Goal: Task Accomplishment & Management: Manage account settings

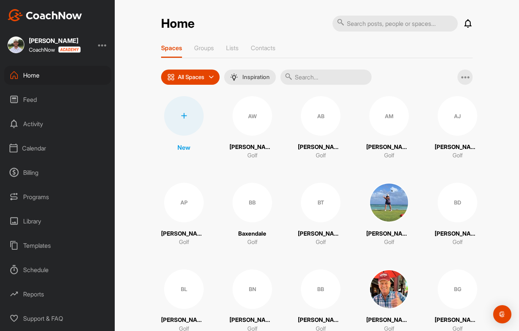
click at [45, 151] on div "Calendar" at bounding box center [57, 148] width 107 height 19
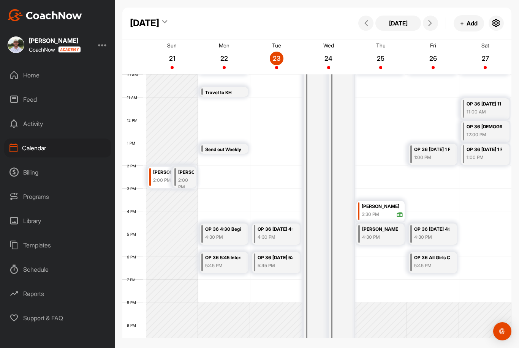
scroll to position [228, 0]
click at [496, 22] on icon "button" at bounding box center [495, 23] width 9 height 9
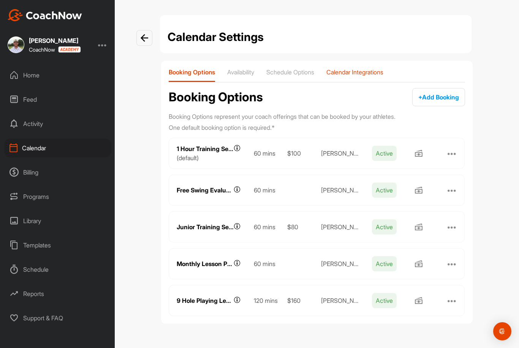
click at [367, 69] on p "Calendar Integrations" at bounding box center [354, 72] width 57 height 8
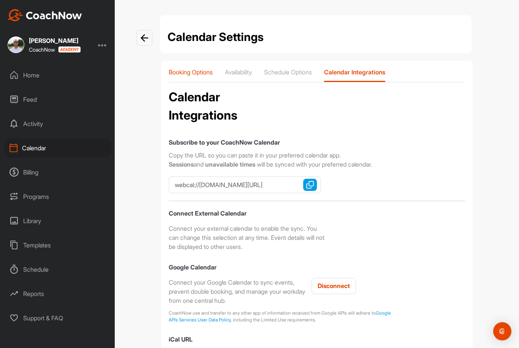
click at [190, 68] on p "Booking Options" at bounding box center [191, 72] width 44 height 8
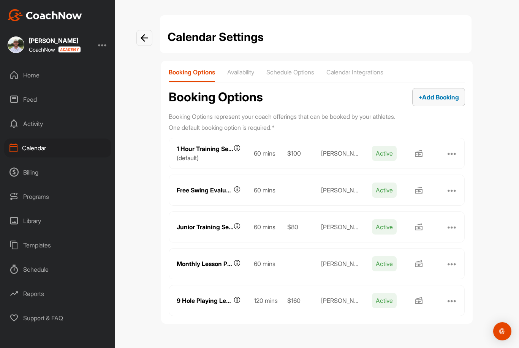
click at [443, 93] on span "+ Add Booking" at bounding box center [438, 97] width 41 height 8
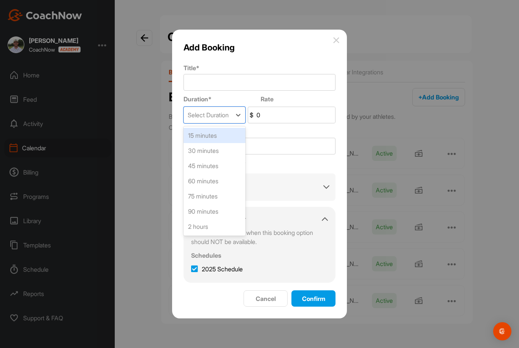
click at [220, 128] on div "15 minutes" at bounding box center [214, 135] width 62 height 15
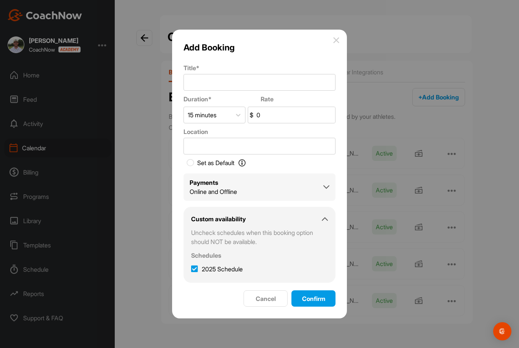
click at [193, 265] on icon at bounding box center [194, 269] width 7 height 8
click at [193, 265] on input "2025 Schedule" at bounding box center [193, 267] width 5 height 5
checkbox input "false"
click at [259, 295] on span "Cancel" at bounding box center [266, 299] width 20 height 8
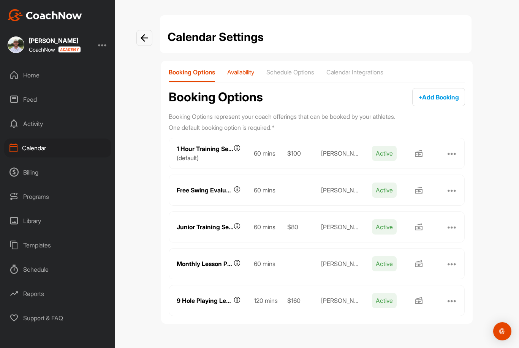
click at [247, 68] on p "Availability" at bounding box center [240, 72] width 27 height 8
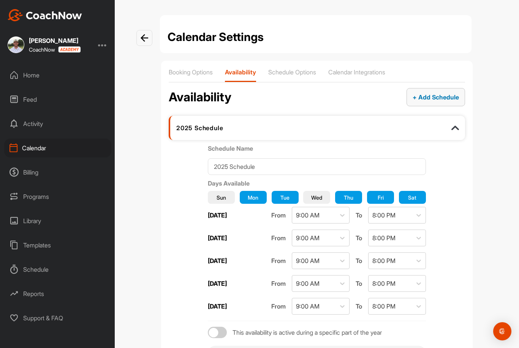
click at [427, 93] on span "+ Add Schedule" at bounding box center [435, 97] width 46 height 8
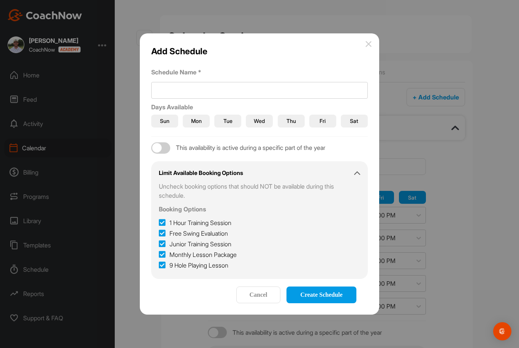
click at [355, 117] on span "Sat" at bounding box center [354, 121] width 8 height 8
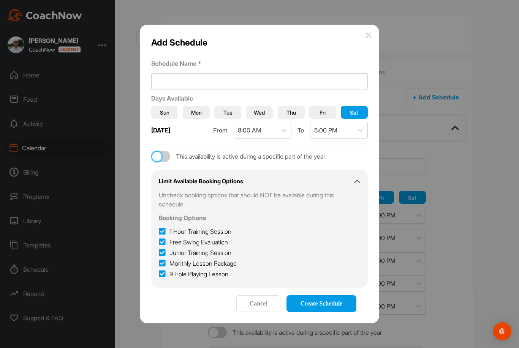
checkbox input "true"
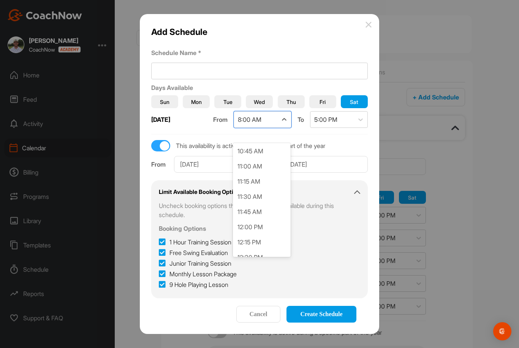
scroll to position [654, 0]
click at [265, 159] on div "11:00 AM" at bounding box center [262, 166] width 58 height 15
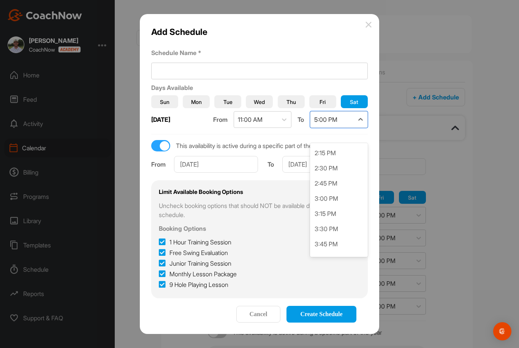
scroll to position [855, 0]
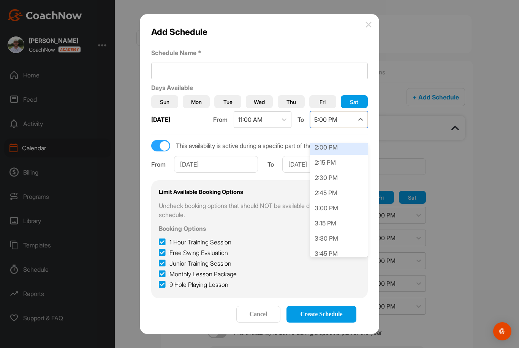
click at [327, 140] on div "2:00 PM" at bounding box center [339, 147] width 58 height 15
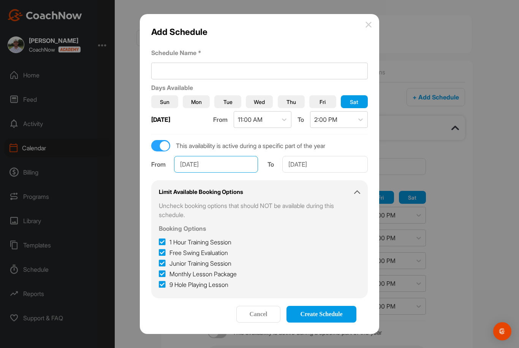
click at [210, 156] on input "[DATE]" at bounding box center [216, 164] width 84 height 17
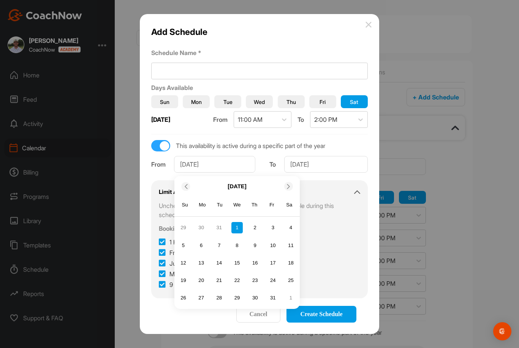
click at [289, 184] on icon at bounding box center [288, 186] width 5 height 5
click at [287, 184] on icon at bounding box center [288, 186] width 5 height 5
click at [289, 184] on icon at bounding box center [288, 186] width 5 height 5
click at [292, 184] on span at bounding box center [289, 186] width 8 height 5
click at [288, 182] on div at bounding box center [288, 186] width 9 height 9
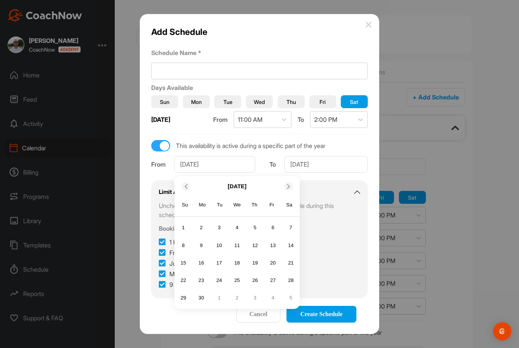
click at [292, 184] on span at bounding box center [289, 186] width 8 height 5
click at [290, 184] on icon at bounding box center [288, 186] width 5 height 5
click at [289, 184] on icon at bounding box center [288, 186] width 5 height 5
click at [270, 275] on div "24" at bounding box center [272, 280] width 11 height 11
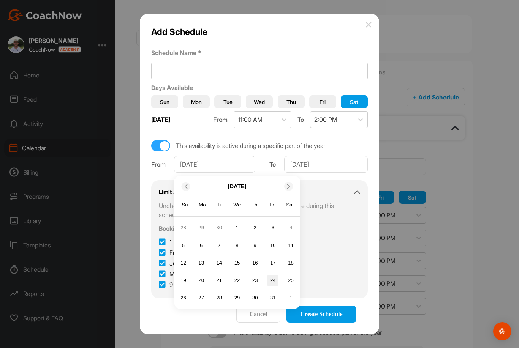
type input "[DATE]"
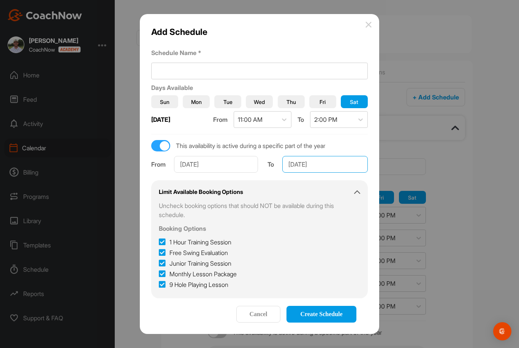
click at [312, 156] on input "[DATE]" at bounding box center [324, 164] width 85 height 17
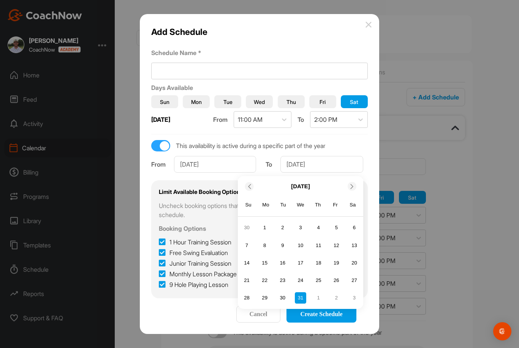
click at [249, 182] on div at bounding box center [249, 186] width 9 height 9
click at [248, 184] on icon at bounding box center [248, 186] width 5 height 5
click at [338, 275] on div "24" at bounding box center [335, 280] width 11 height 11
type input "[DATE]"
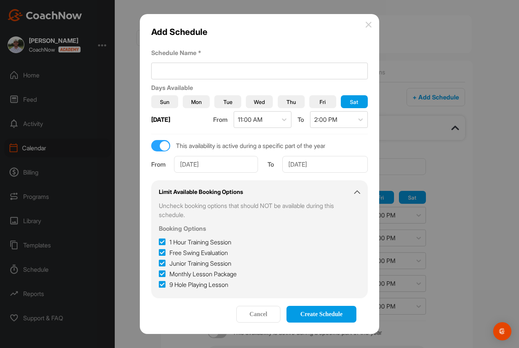
click at [162, 238] on icon at bounding box center [162, 242] width 7 height 8
click at [162, 238] on input "1 Hour Training Session" at bounding box center [161, 240] width 5 height 5
checkbox input "false"
click at [160, 249] on icon at bounding box center [162, 253] width 7 height 8
click at [160, 248] on input "Free Swing Evaluation" at bounding box center [161, 250] width 5 height 5
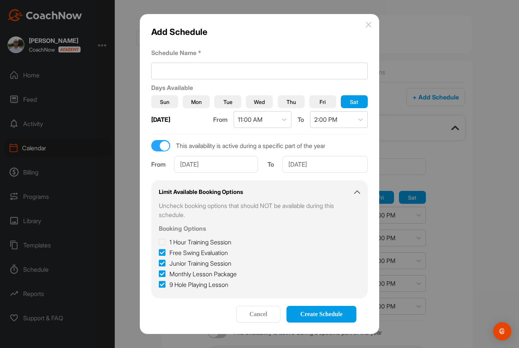
checkbox input "false"
click at [167, 259] on label "Junior Training Session" at bounding box center [195, 263] width 73 height 9
click at [164, 259] on input "Junior Training Session" at bounding box center [161, 261] width 5 height 5
checkbox input "false"
click at [162, 249] on icon at bounding box center [162, 253] width 7 height 8
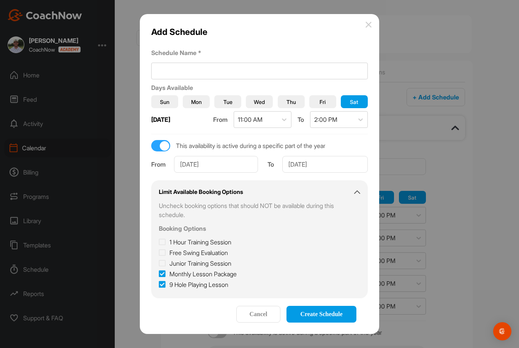
click at [162, 248] on input "Free Swing Evaluation" at bounding box center [161, 250] width 5 height 5
checkbox input "true"
click at [159, 270] on icon at bounding box center [162, 274] width 7 height 8
click at [159, 270] on input "Monthly Lesson Package" at bounding box center [161, 272] width 5 height 5
checkbox input "false"
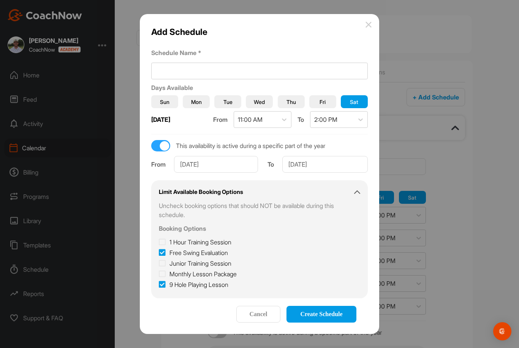
click at [161, 281] on icon at bounding box center [162, 285] width 7 height 8
click at [161, 280] on input "9 Hole Playing Lesson" at bounding box center [161, 282] width 5 height 5
checkbox input "false"
click at [202, 63] on input at bounding box center [259, 71] width 216 height 17
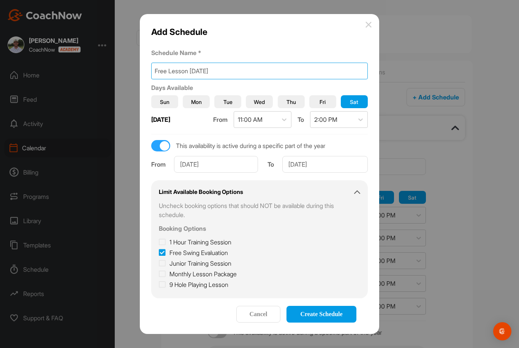
type input "Free Lesson Friday"
click at [280, 30] on div "Add Schedule Schedule Name * Free Lesson Friday Days Available Sun Mon Tue Wed …" at bounding box center [259, 174] width 239 height 320
click at [318, 95] on button "Fri" at bounding box center [322, 101] width 27 height 13
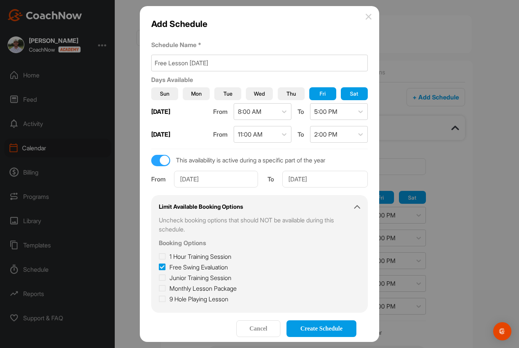
click at [350, 90] on span "Sat" at bounding box center [354, 94] width 8 height 8
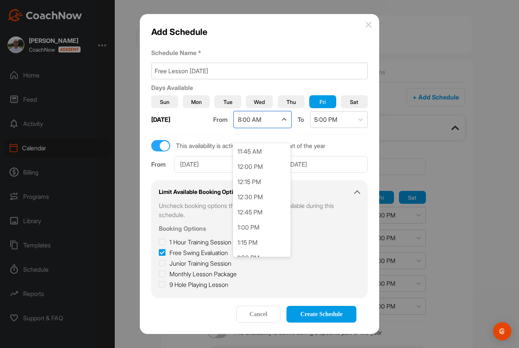
scroll to position [604, 0]
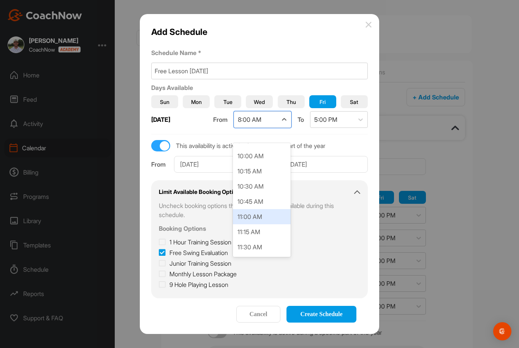
click at [256, 209] on div "11:00 AM" at bounding box center [262, 216] width 58 height 15
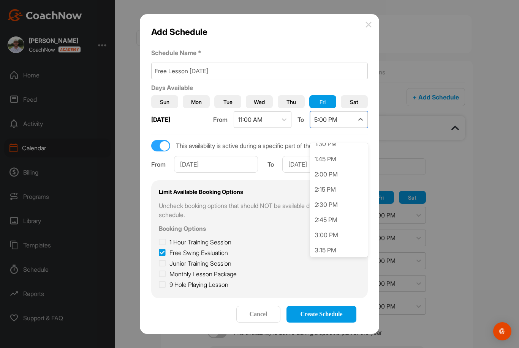
scroll to position [828, 0]
click at [324, 167] on div "2:00 PM" at bounding box center [339, 174] width 58 height 15
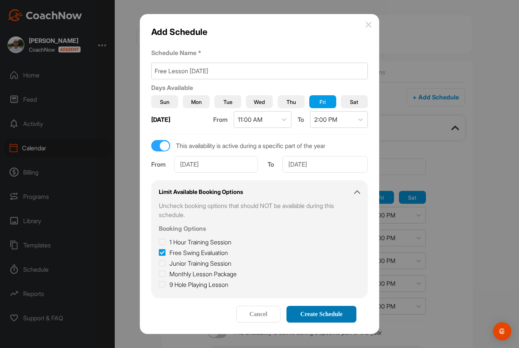
click at [322, 311] on span "Create Schedule" at bounding box center [321, 314] width 42 height 6
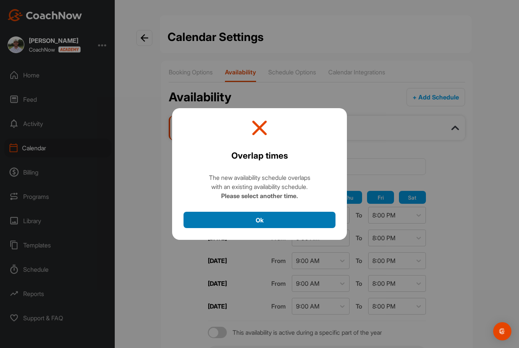
click at [255, 212] on button "Ok" at bounding box center [259, 220] width 152 height 16
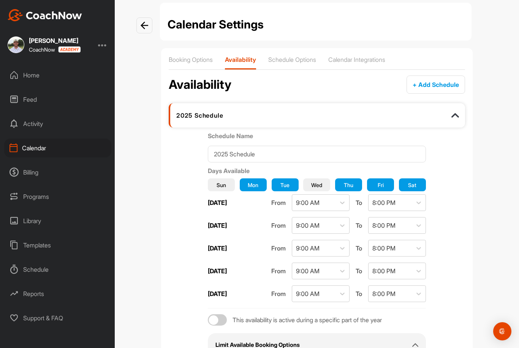
scroll to position [10, 0]
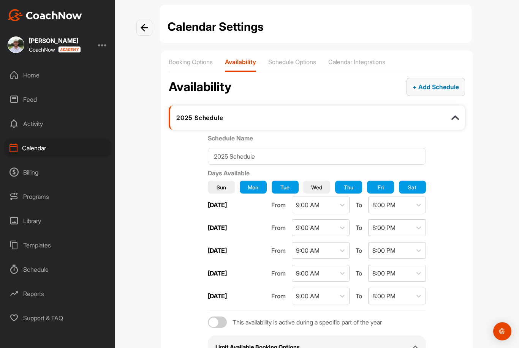
click at [438, 83] on span "+ Add Schedule" at bounding box center [435, 87] width 46 height 8
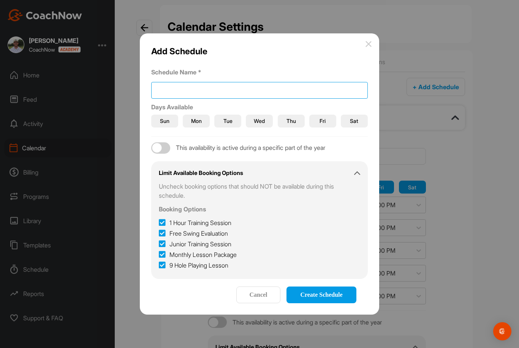
click at [230, 82] on input at bounding box center [259, 90] width 216 height 17
type input "Free Lesson"
click at [259, 117] on span "Wed" at bounding box center [259, 121] width 11 height 8
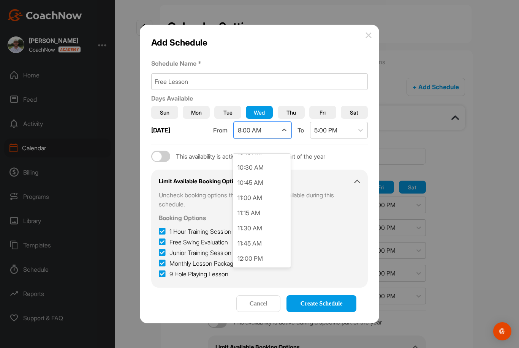
scroll to position [639, 0]
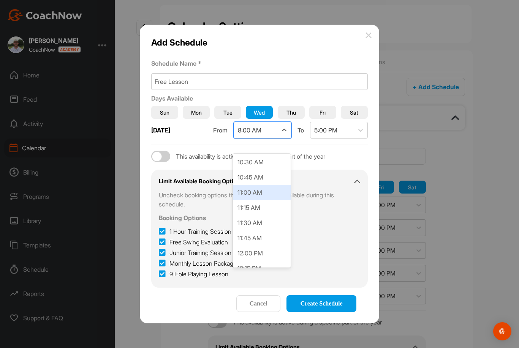
click at [259, 185] on div "11:00 AM" at bounding box center [262, 192] width 58 height 15
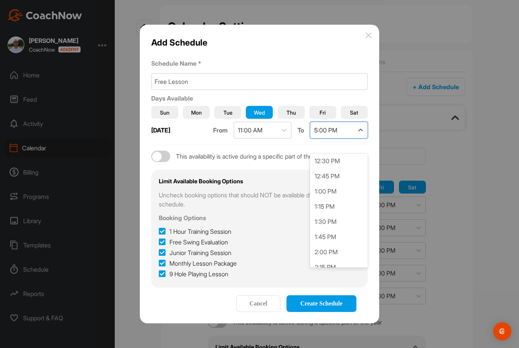
scroll to position [763, 0]
click at [331, 243] on div "2:00 PM" at bounding box center [339, 250] width 58 height 15
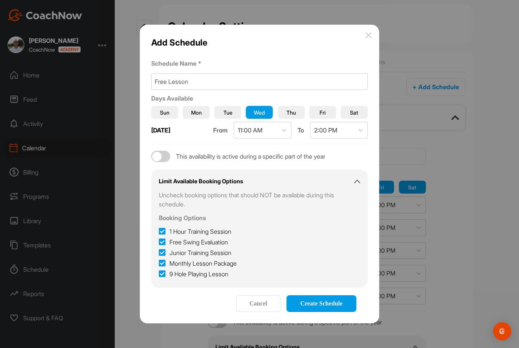
click at [165, 151] on div at bounding box center [160, 156] width 19 height 11
checkbox input "true"
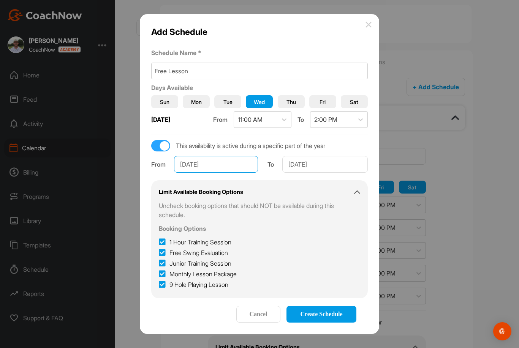
click at [211, 156] on input "[DATE]" at bounding box center [216, 164] width 84 height 17
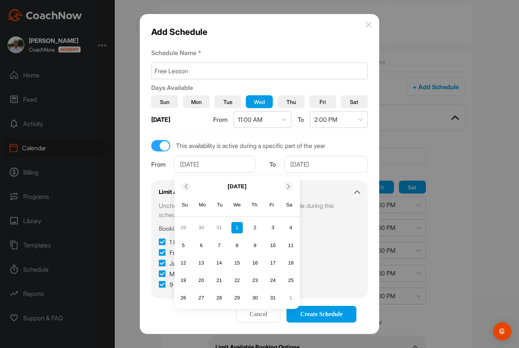
click at [286, 182] on div at bounding box center [288, 186] width 9 height 9
click at [289, 184] on icon at bounding box center [288, 186] width 5 height 5
click at [288, 184] on icon at bounding box center [288, 186] width 5 height 5
click at [286, 182] on div at bounding box center [288, 186] width 9 height 9
click at [290, 184] on icon at bounding box center [288, 186] width 5 height 5
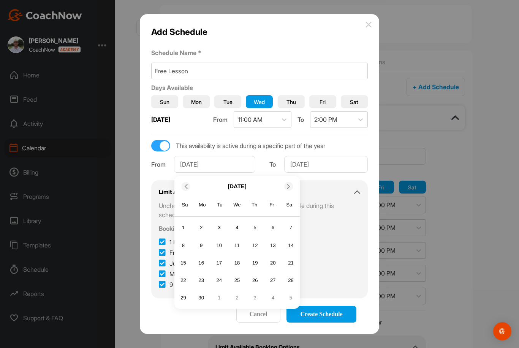
click at [289, 184] on icon at bounding box center [288, 186] width 5 height 5
click at [287, 184] on icon at bounding box center [288, 186] width 5 height 5
click at [288, 182] on div at bounding box center [288, 186] width 9 height 9
click at [287, 184] on icon at bounding box center [288, 186] width 5 height 5
click at [276, 275] on div "24" at bounding box center [272, 280] width 11 height 11
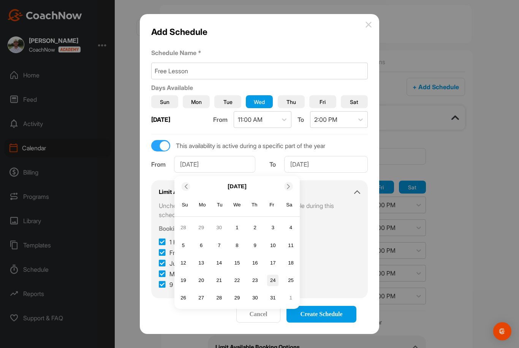
type input "[DATE]"
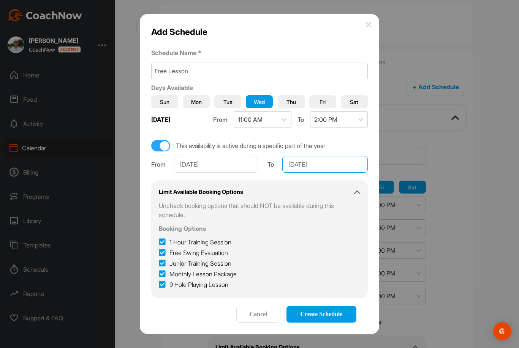
click at [316, 156] on input "[DATE]" at bounding box center [324, 164] width 85 height 17
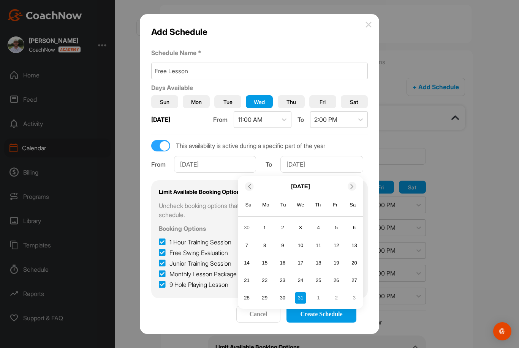
click at [242, 179] on div "[DATE]" at bounding box center [300, 186] width 125 height 14
click at [251, 184] on icon at bounding box center [248, 186] width 5 height 5
click at [252, 184] on span at bounding box center [249, 186] width 8 height 5
click at [337, 275] on div "24" at bounding box center [335, 280] width 11 height 11
type input "[DATE]"
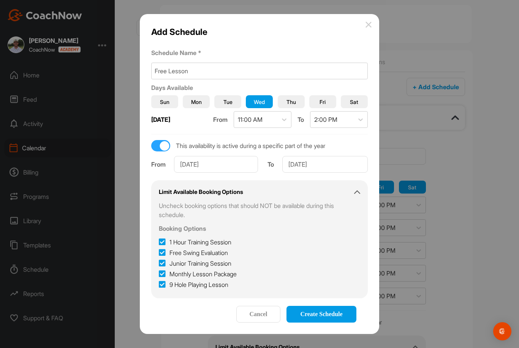
click at [159, 238] on icon at bounding box center [162, 242] width 7 height 8
click at [159, 238] on input "1 Hour Training Session" at bounding box center [161, 240] width 5 height 5
checkbox input "false"
click at [162, 248] on label "Free Swing Evaluation" at bounding box center [193, 252] width 69 height 9
click at [162, 248] on input "Free Swing Evaluation" at bounding box center [161, 250] width 5 height 5
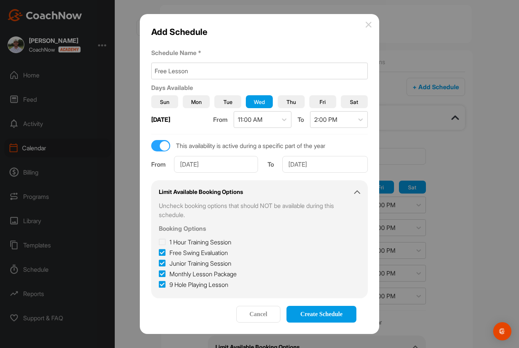
checkbox input "false"
click at [163, 260] on icon at bounding box center [162, 264] width 7 height 8
click at [163, 259] on input "Junior Training Session" at bounding box center [161, 261] width 5 height 5
checkbox input "false"
click at [164, 270] on icon at bounding box center [162, 274] width 7 height 8
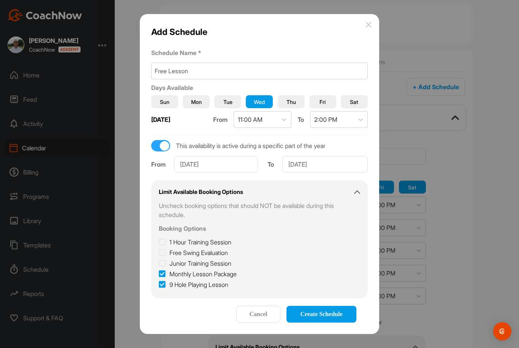
click at [164, 270] on input "Monthly Lesson Package" at bounding box center [161, 272] width 5 height 5
checkbox input "false"
click at [164, 281] on icon at bounding box center [162, 285] width 7 height 8
click at [164, 280] on input "9 Hole Playing Lesson" at bounding box center [161, 282] width 5 height 5
checkbox input "false"
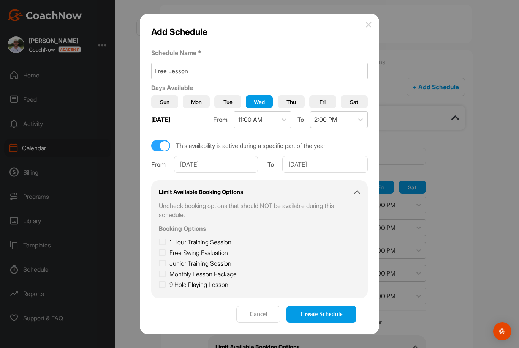
click at [164, 249] on icon at bounding box center [162, 253] width 7 height 8
click at [164, 248] on input "Free Swing Evaluation" at bounding box center [161, 250] width 5 height 5
checkbox input "true"
click at [304, 311] on span "Create Schedule" at bounding box center [321, 314] width 42 height 6
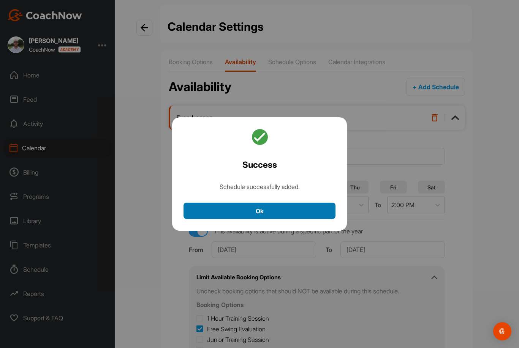
click at [242, 203] on button "Ok" at bounding box center [259, 211] width 152 height 16
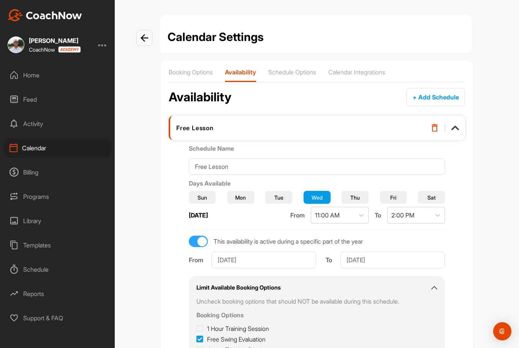
scroll to position [0, 0]
click at [289, 68] on p "Schedule Options" at bounding box center [292, 72] width 48 height 8
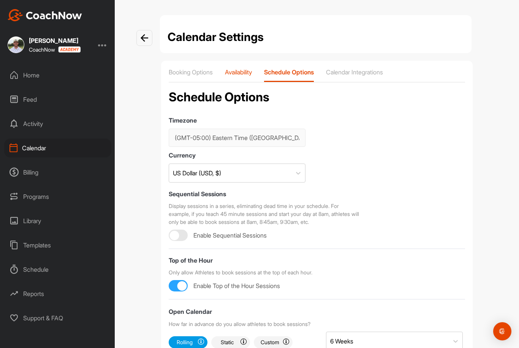
click at [245, 68] on p "Availability" at bounding box center [238, 72] width 27 height 8
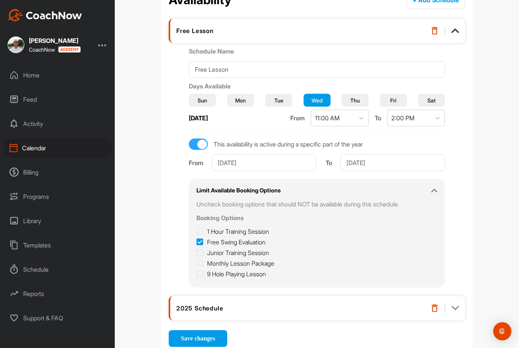
scroll to position [97, 0]
click at [451, 297] on div "2025 Schedule" at bounding box center [317, 309] width 296 height 24
click at [452, 305] on img at bounding box center [455, 309] width 8 height 8
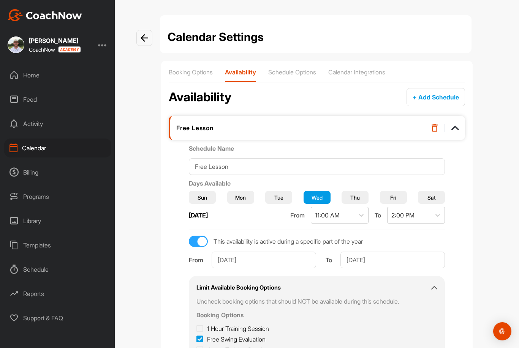
scroll to position [0, 0]
click at [196, 68] on p "Booking Options" at bounding box center [191, 72] width 44 height 8
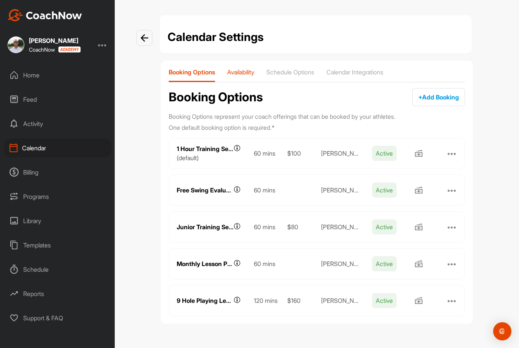
click at [236, 68] on p "Availability" at bounding box center [240, 72] width 27 height 8
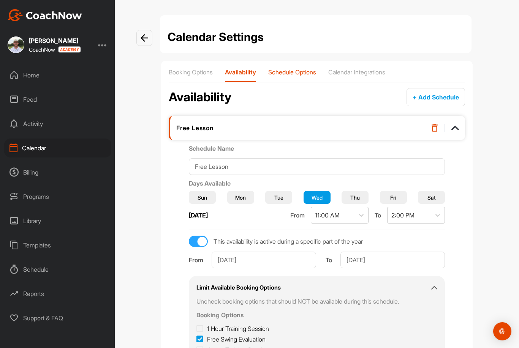
click at [296, 68] on div "Schedule Options" at bounding box center [292, 75] width 48 height 14
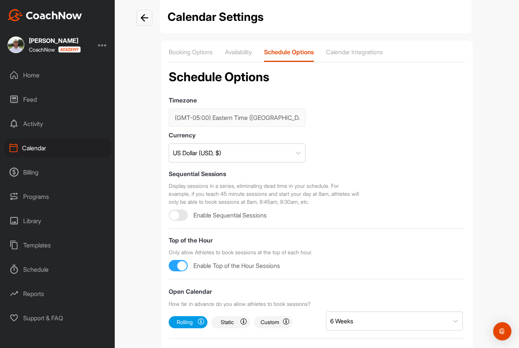
scroll to position [20, 0]
click at [366, 49] on p "Calendar Integrations" at bounding box center [354, 53] width 57 height 8
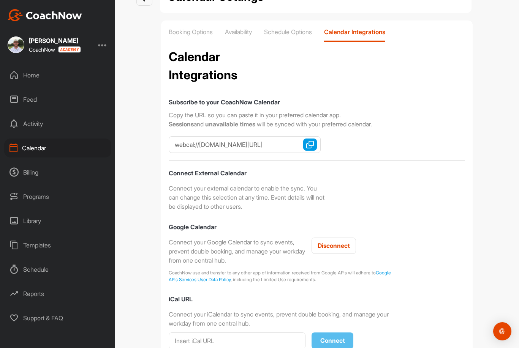
scroll to position [28, 0]
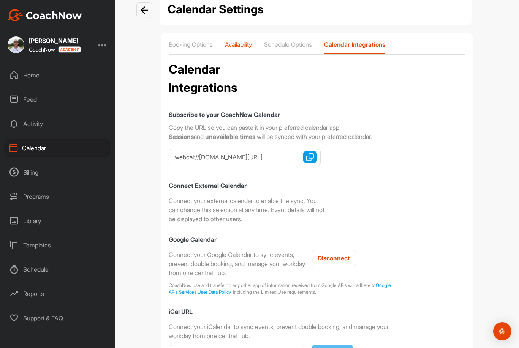
click at [240, 41] on p "Availability" at bounding box center [238, 45] width 27 height 8
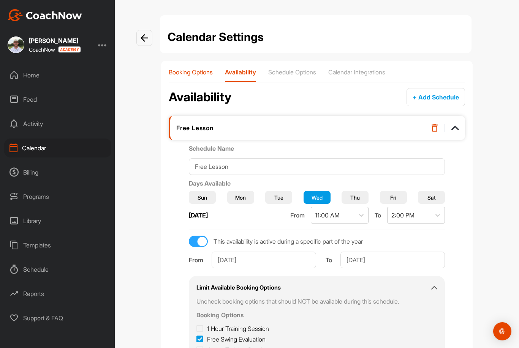
click at [183, 68] on p "Booking Options" at bounding box center [191, 72] width 44 height 8
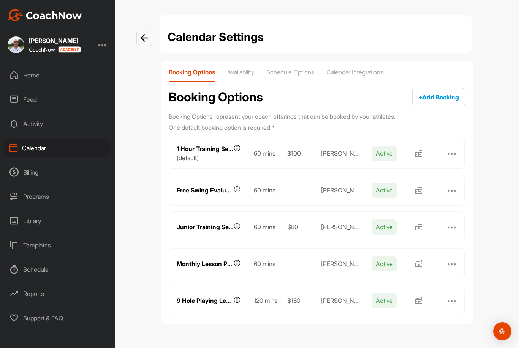
click at [137, 30] on div at bounding box center [144, 38] width 16 height 16
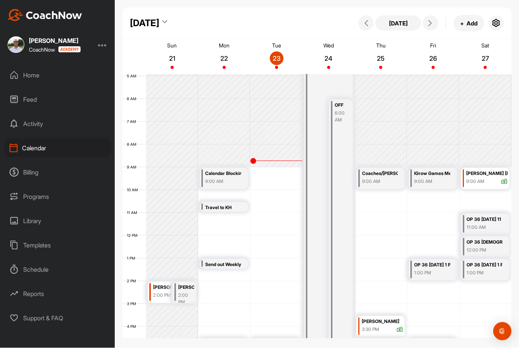
scroll to position [10, 0]
click at [46, 260] on div "Schedule" at bounding box center [57, 269] width 107 height 19
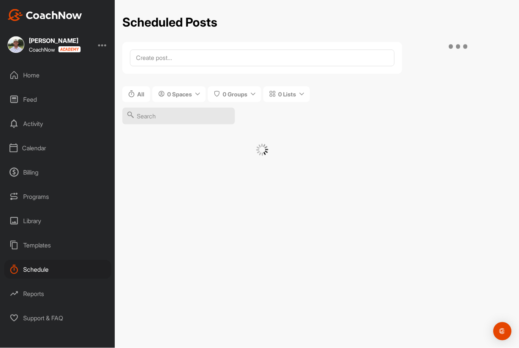
scroll to position [11, 0]
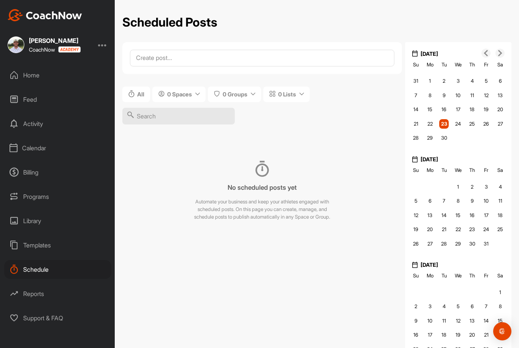
click at [44, 142] on div "Calendar" at bounding box center [57, 148] width 107 height 19
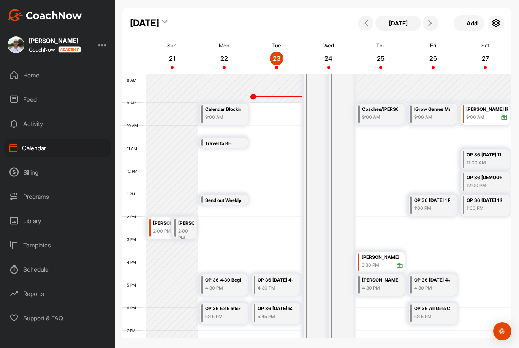
scroll to position [188, 0]
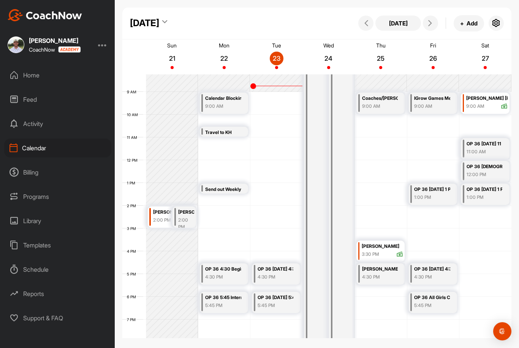
click at [507, 14] on div "September 2025 Today + Add" at bounding box center [316, 24] width 389 height 32
click at [494, 19] on icon "button" at bounding box center [495, 23] width 9 height 9
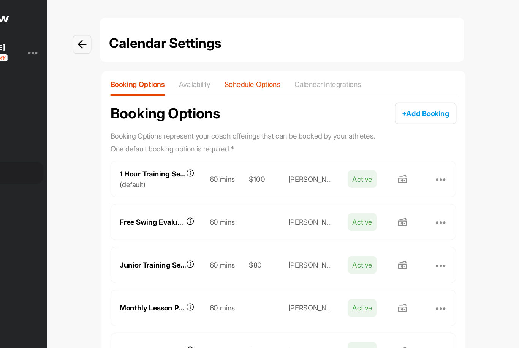
click at [266, 74] on p "Schedule Options" at bounding box center [290, 72] width 48 height 8
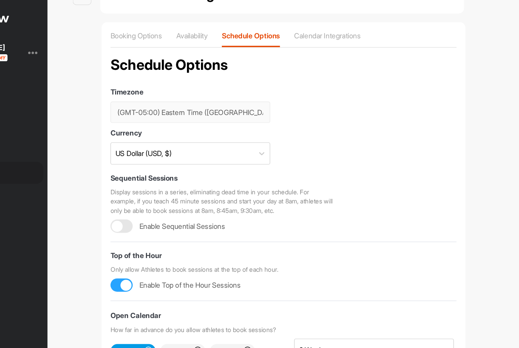
scroll to position [41, 0]
click at [326, 27] on p "Calendar Integrations" at bounding box center [354, 31] width 57 height 8
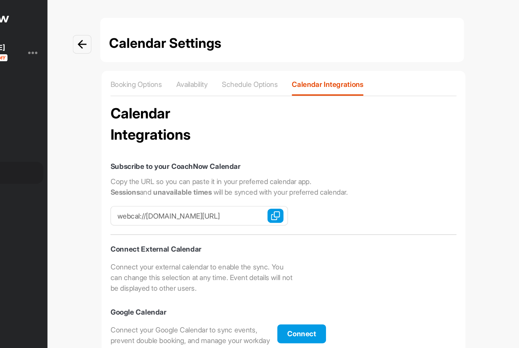
checkbox input "true"
click at [140, 35] on img at bounding box center [144, 38] width 8 height 8
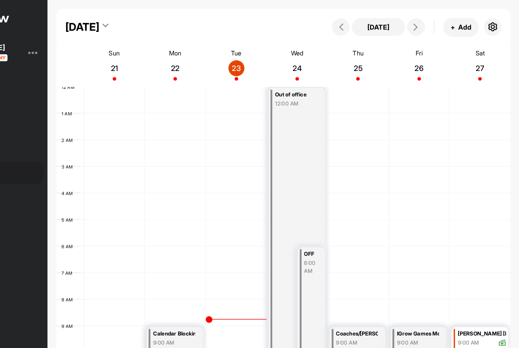
scroll to position [131, 0]
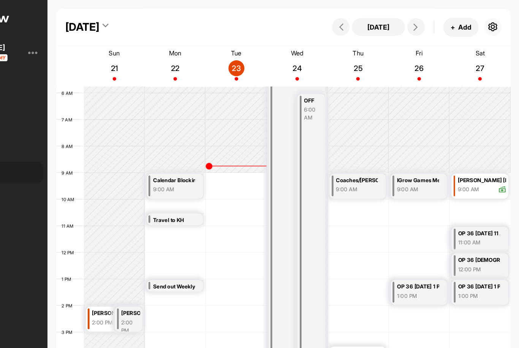
click at [491, 22] on icon "button" at bounding box center [495, 23] width 9 height 9
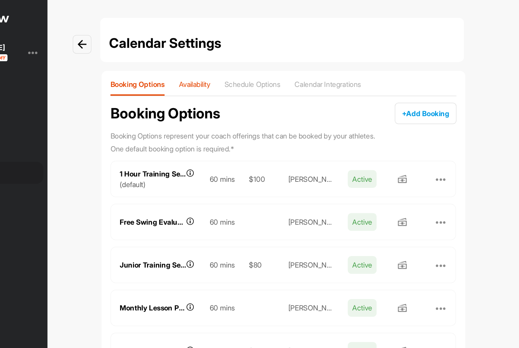
click at [227, 74] on p "Availability" at bounding box center [240, 72] width 27 height 8
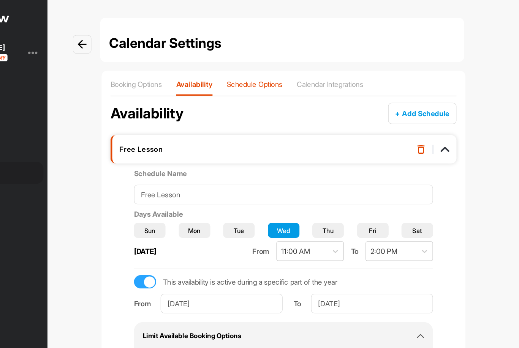
click at [268, 75] on p "Schedule Options" at bounding box center [292, 72] width 48 height 8
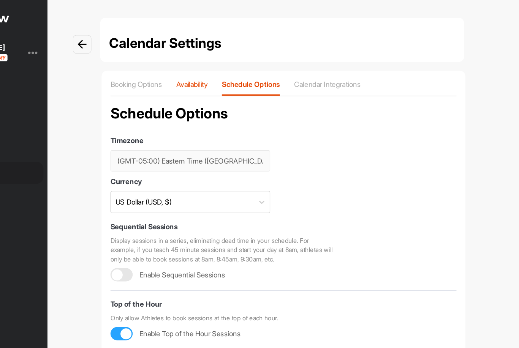
click at [225, 75] on p "Availability" at bounding box center [238, 72] width 27 height 8
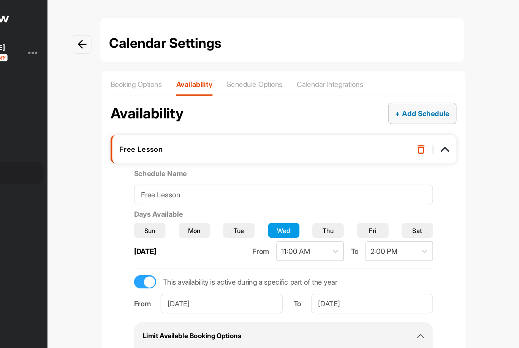
click at [406, 106] on button "+ Add Schedule" at bounding box center [435, 97] width 58 height 18
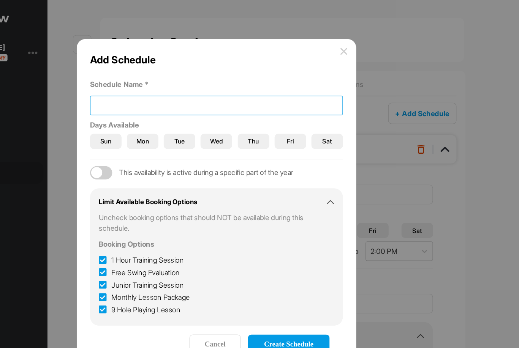
click at [151, 99] on input at bounding box center [259, 90] width 216 height 17
type input "Free Lesson 2"
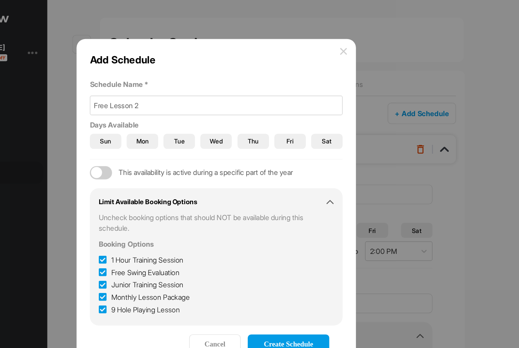
click at [319, 125] on span "Fri" at bounding box center [322, 121] width 6 height 8
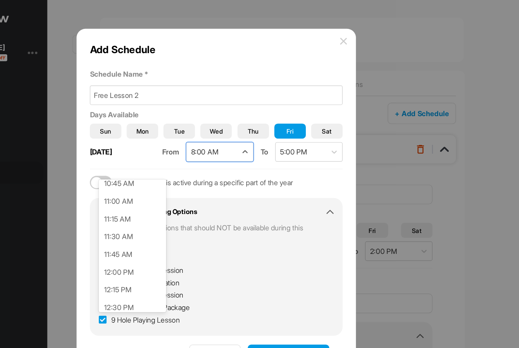
scroll to position [652, 0]
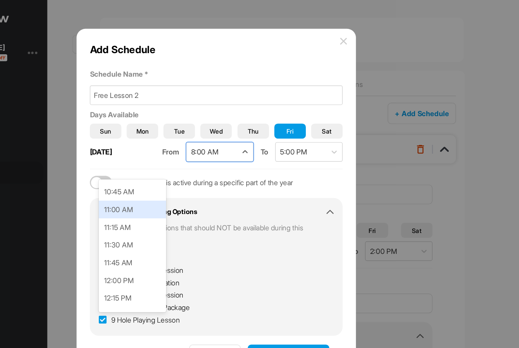
click at [159, 180] on div "11:00 AM" at bounding box center [188, 179] width 58 height 15
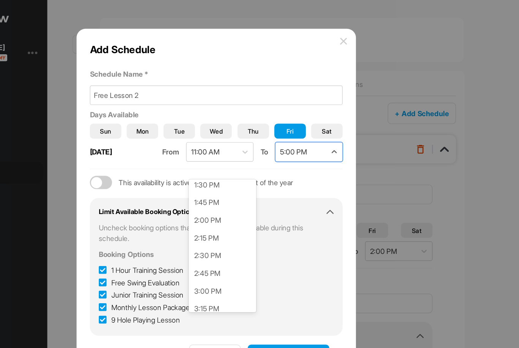
scroll to position [824, 0]
click at [236, 194] on div "2:00 PM" at bounding box center [265, 189] width 58 height 15
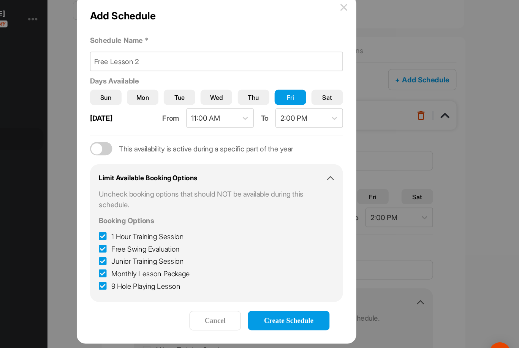
checkbox input "true"
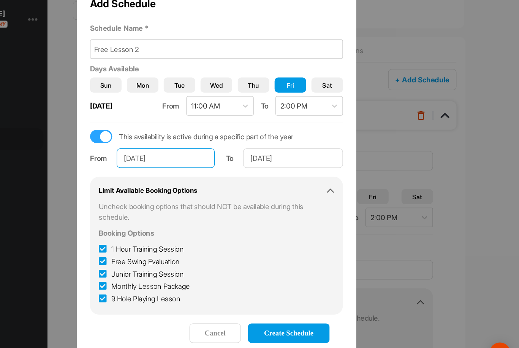
click at [174, 156] on input "[DATE]" at bounding box center [216, 164] width 84 height 17
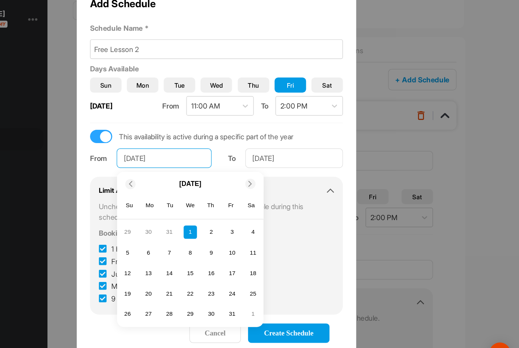
scroll to position [2, 0]
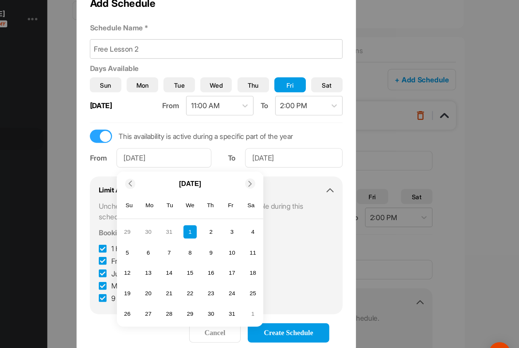
click at [285, 184] on span at bounding box center [289, 186] width 8 height 5
click at [284, 182] on div at bounding box center [288, 186] width 9 height 9
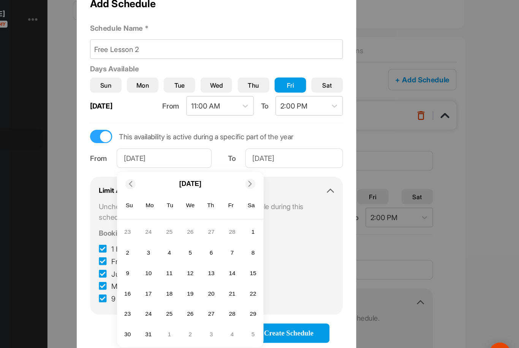
click at [284, 182] on div at bounding box center [288, 186] width 9 height 9
click at [208, 179] on div "June 2025" at bounding box center [236, 186] width 125 height 14
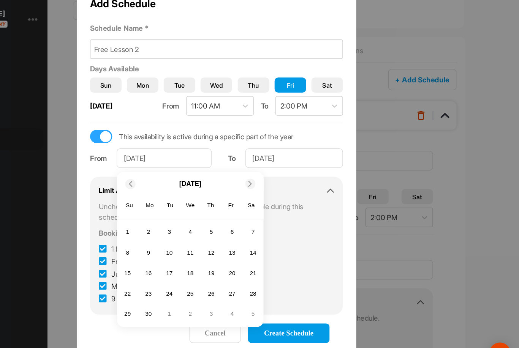
click at [285, 184] on span at bounding box center [289, 186] width 8 height 5
click at [286, 184] on icon at bounding box center [288, 186] width 5 height 5
click at [284, 182] on div at bounding box center [288, 186] width 9 height 9
click at [267, 275] on div "24" at bounding box center [272, 280] width 11 height 11
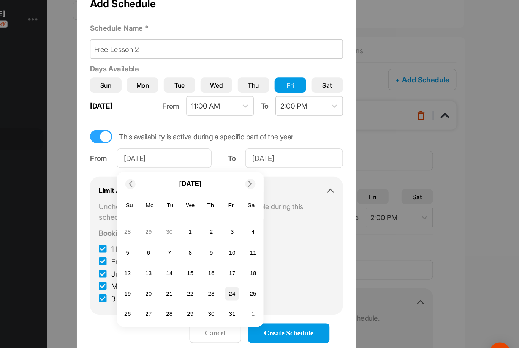
type input "[DATE]"
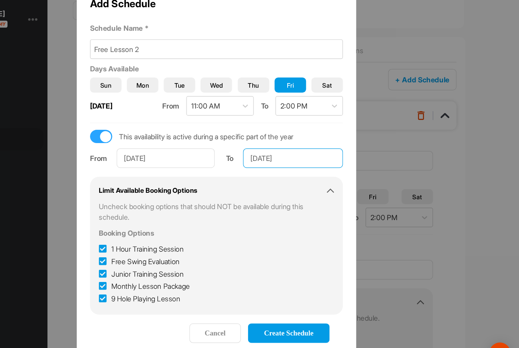
click at [282, 156] on input "[DATE]" at bounding box center [324, 164] width 85 height 17
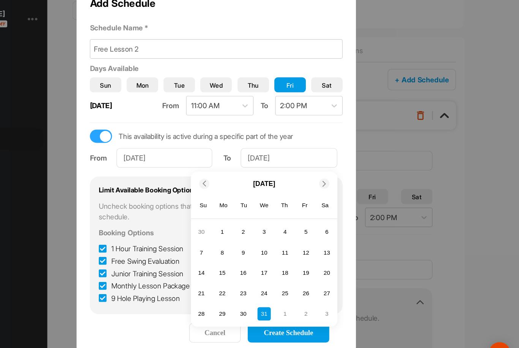
click at [245, 182] on div at bounding box center [249, 186] width 9 height 9
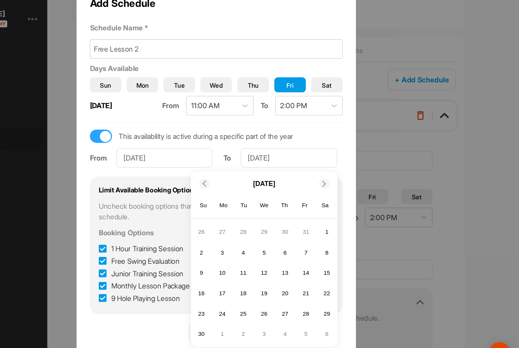
click at [246, 184] on icon at bounding box center [248, 186] width 5 height 5
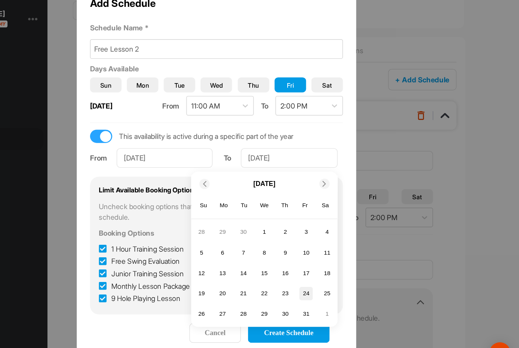
click at [330, 275] on div "24" at bounding box center [335, 280] width 11 height 11
type input "[DATE]"
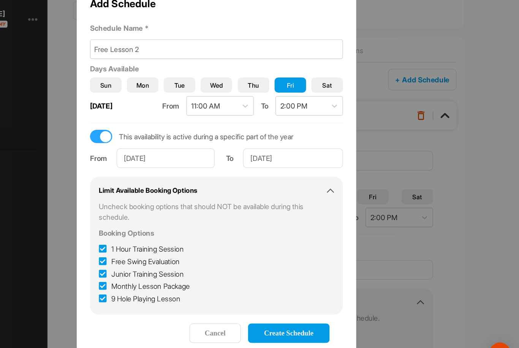
click at [159, 238] on icon at bounding box center [162, 242] width 7 height 8
click at [159, 238] on input "1 Hour Training Session" at bounding box center [161, 240] width 5 height 5
checkbox input "false"
click at [159, 260] on icon at bounding box center [162, 264] width 7 height 8
click at [159, 259] on input "Junior Training Session" at bounding box center [161, 261] width 5 height 5
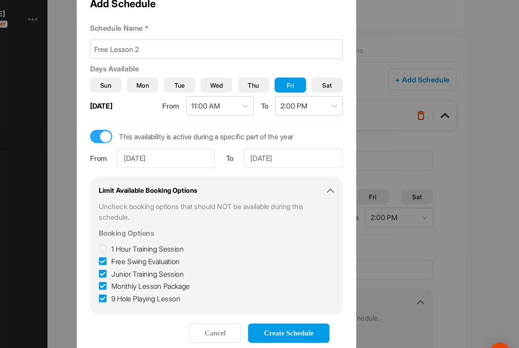
checkbox input "false"
click at [159, 270] on icon at bounding box center [162, 274] width 7 height 8
click at [159, 270] on input "Monthly Lesson Package" at bounding box center [161, 272] width 5 height 5
click at [159, 270] on icon at bounding box center [162, 274] width 7 height 8
click at [159, 270] on input "Monthly Lesson Package" at bounding box center [161, 272] width 5 height 5
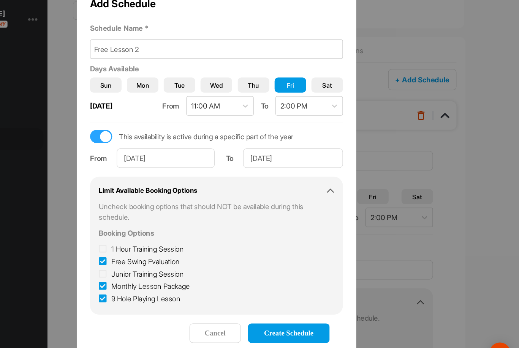
click at [159, 270] on icon at bounding box center [162, 274] width 7 height 8
click at [159, 270] on input "Monthly Lesson Package" at bounding box center [161, 272] width 5 height 5
checkbox input "false"
click at [159, 281] on icon at bounding box center [162, 285] width 7 height 8
click at [159, 280] on input "9 Hole Playing Lesson" at bounding box center [161, 282] width 5 height 5
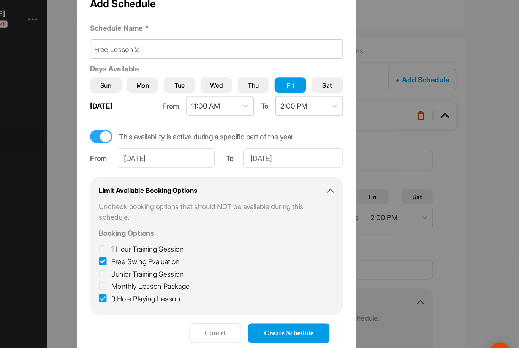
checkbox input "false"
click at [300, 311] on span "Create Schedule" at bounding box center [321, 314] width 42 height 6
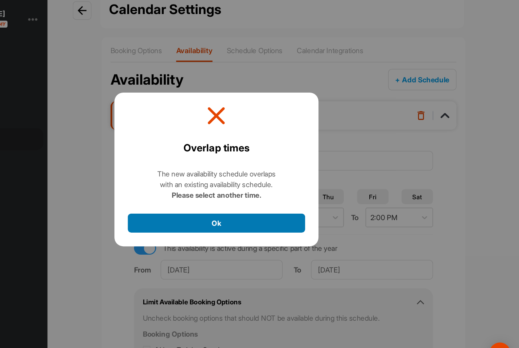
click at [183, 212] on button "Ok" at bounding box center [259, 220] width 152 height 16
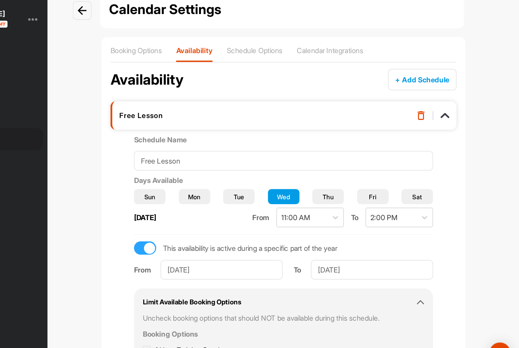
scroll to position [24, 0]
click at [431, 124] on img at bounding box center [435, 128] width 8 height 8
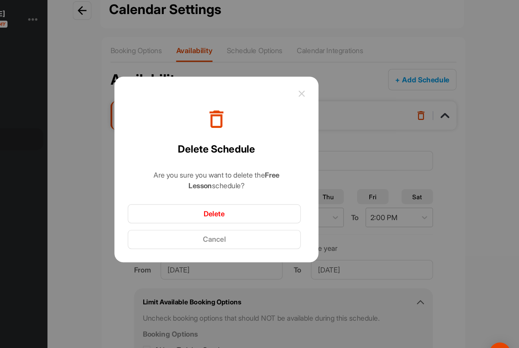
click at [199, 204] on button "Delete" at bounding box center [257, 212] width 148 height 16
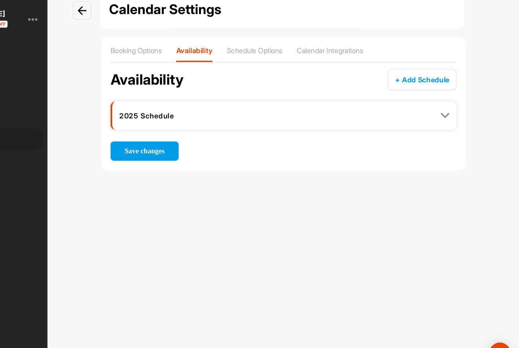
click at [384, 116] on div "2025 Schedule" at bounding box center [317, 128] width 296 height 24
click at [374, 124] on div "2025 Schedule" at bounding box center [317, 128] width 282 height 8
click at [451, 124] on img at bounding box center [455, 128] width 8 height 8
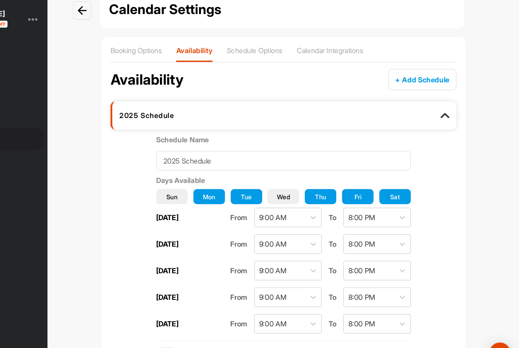
scroll to position [0, 0]
click at [268, 68] on p "Schedule Options" at bounding box center [292, 72] width 48 height 8
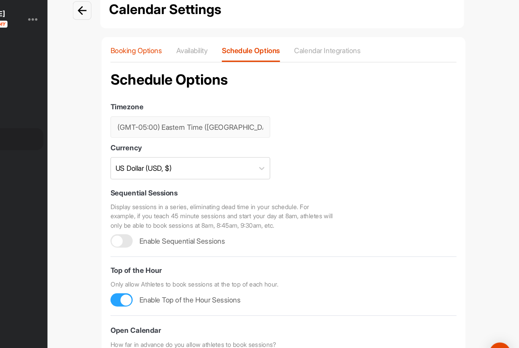
click at [169, 68] on p "Booking Options" at bounding box center [191, 72] width 44 height 8
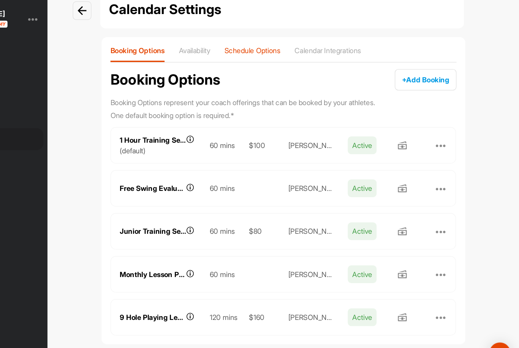
click at [266, 68] on p "Schedule Options" at bounding box center [290, 72] width 48 height 8
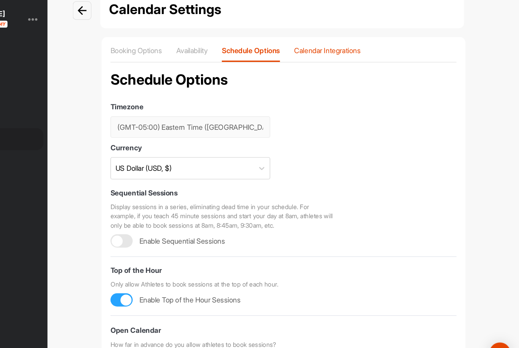
click at [326, 68] on p "Calendar Integrations" at bounding box center [354, 72] width 57 height 8
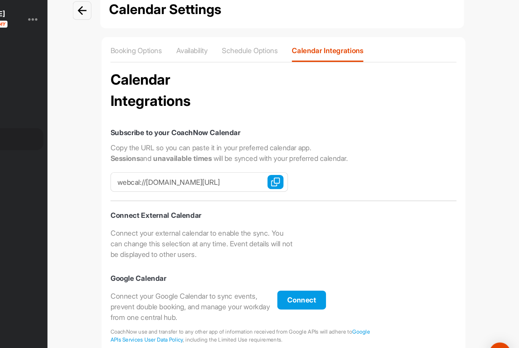
checkbox input "true"
click at [225, 68] on p "Availability" at bounding box center [238, 72] width 27 height 8
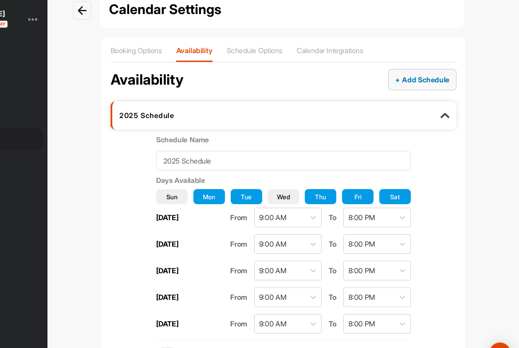
click at [412, 93] on span "+ Add Schedule" at bounding box center [435, 97] width 46 height 8
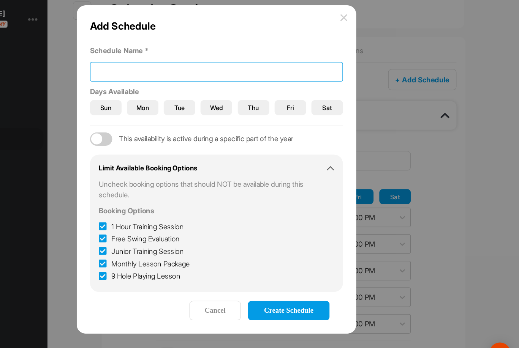
click at [171, 82] on input at bounding box center [259, 90] width 216 height 17
type input "Free Lesson"
click at [254, 117] on span "Wed" at bounding box center [259, 121] width 11 height 8
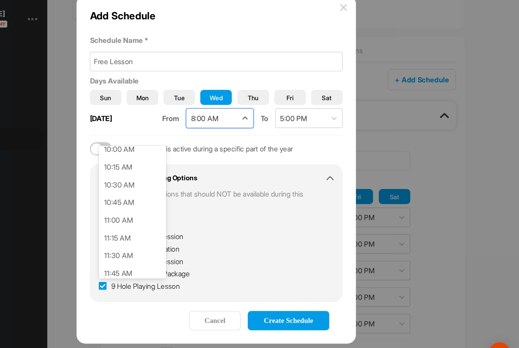
scroll to position [621, 0]
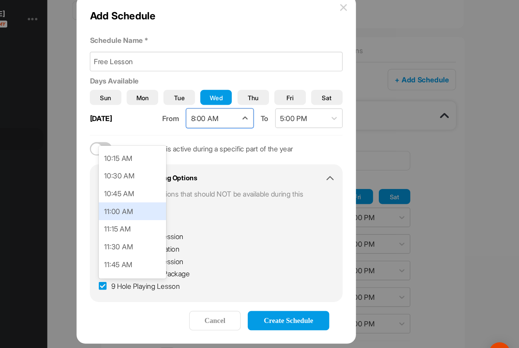
click at [159, 202] on div "11:00 AM" at bounding box center [188, 209] width 58 height 15
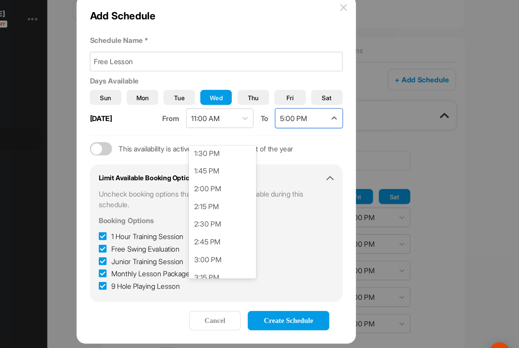
scroll to position [823, 0]
click at [236, 183] on div "2:00 PM" at bounding box center [265, 190] width 58 height 15
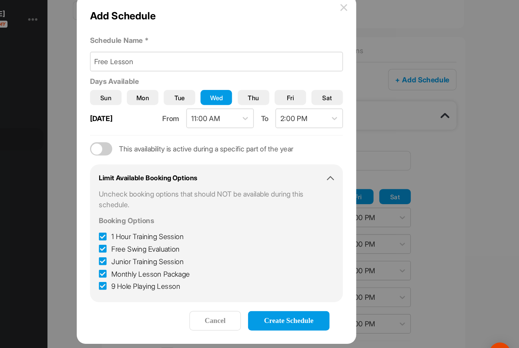
click at [151, 151] on div at bounding box center [160, 156] width 19 height 11
checkbox input "true"
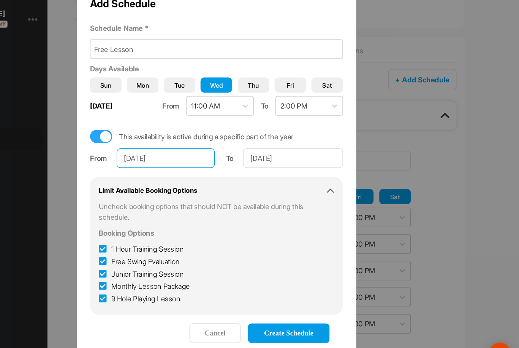
click at [174, 156] on input "[DATE]" at bounding box center [216, 164] width 84 height 17
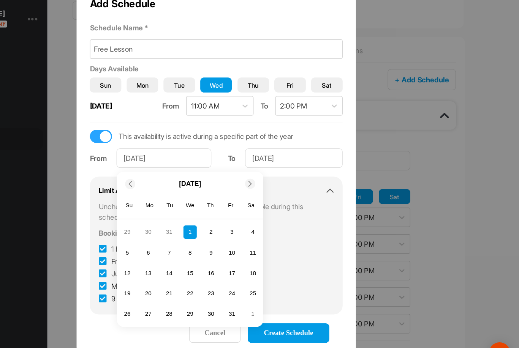
click at [286, 184] on icon at bounding box center [288, 186] width 5 height 5
click at [284, 182] on div at bounding box center [288, 186] width 9 height 9
click at [285, 184] on span at bounding box center [289, 186] width 8 height 5
click at [210, 179] on div "April 2025" at bounding box center [236, 186] width 125 height 14
click at [211, 179] on div "April 2025" at bounding box center [236, 186] width 125 height 14
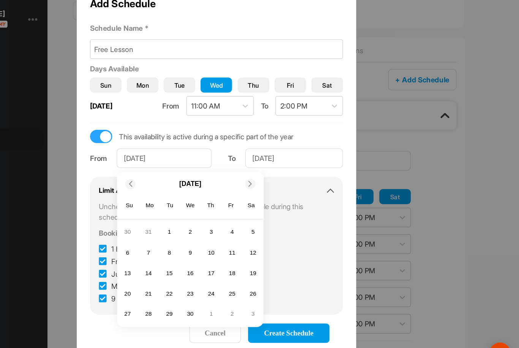
click at [284, 182] on div at bounding box center [288, 186] width 9 height 9
click at [286, 184] on icon at bounding box center [288, 186] width 5 height 5
click at [284, 182] on div at bounding box center [288, 186] width 9 height 9
click at [286, 184] on icon at bounding box center [288, 186] width 5 height 5
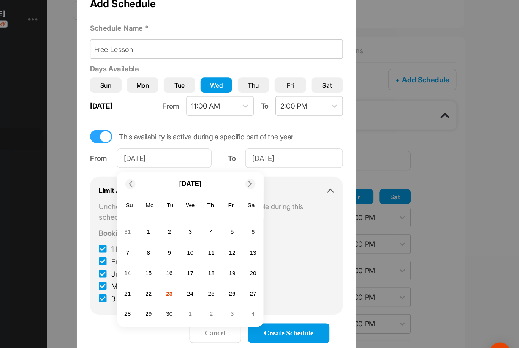
click at [286, 184] on icon at bounding box center [288, 186] width 5 height 5
click at [267, 275] on div "24" at bounding box center [272, 280] width 11 height 11
type input "[DATE]"
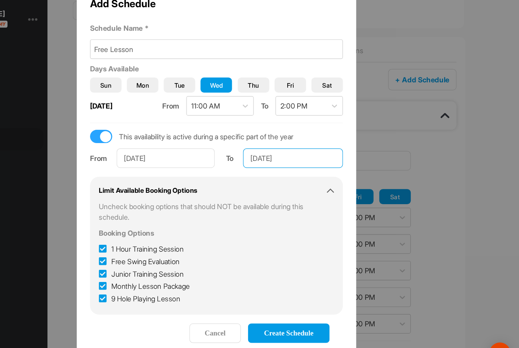
click at [282, 156] on input "[DATE]" at bounding box center [324, 164] width 85 height 17
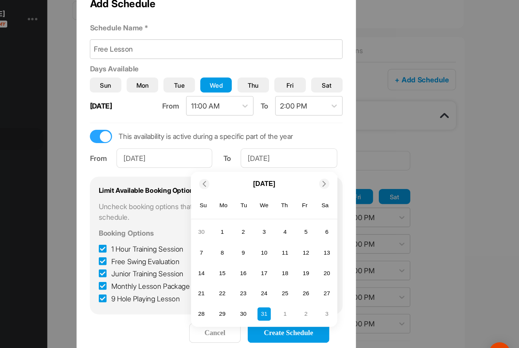
click at [246, 184] on icon at bounding box center [248, 186] width 5 height 5
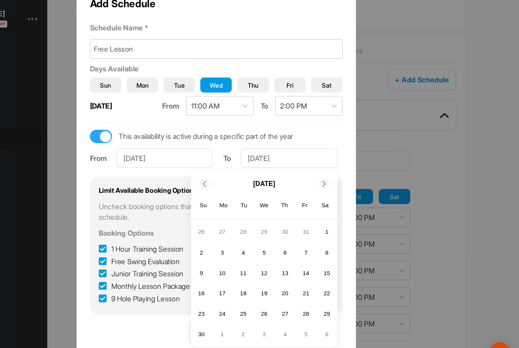
click at [246, 184] on icon at bounding box center [248, 186] width 5 height 5
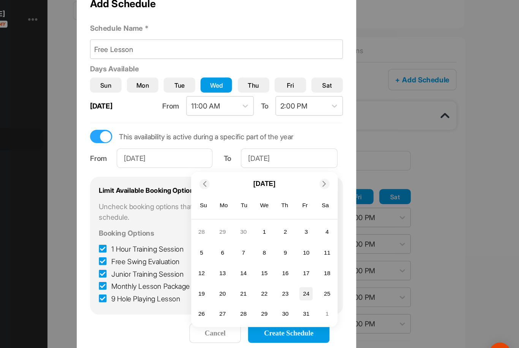
click at [330, 275] on div "24" at bounding box center [335, 280] width 11 height 11
type input "[DATE]"
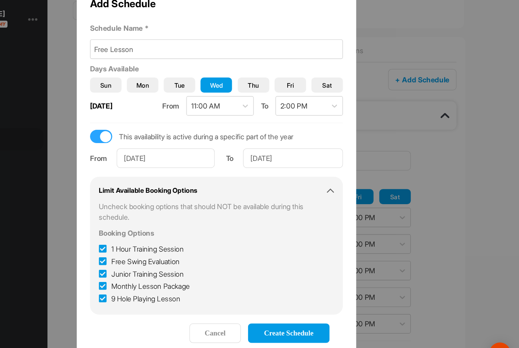
click at [159, 238] on icon at bounding box center [162, 242] width 7 height 8
click at [159, 238] on input "1 Hour Training Session" at bounding box center [161, 240] width 5 height 5
checkbox input "false"
click at [159, 260] on icon at bounding box center [162, 264] width 7 height 8
click at [159, 259] on input "Junior Training Session" at bounding box center [161, 261] width 5 height 5
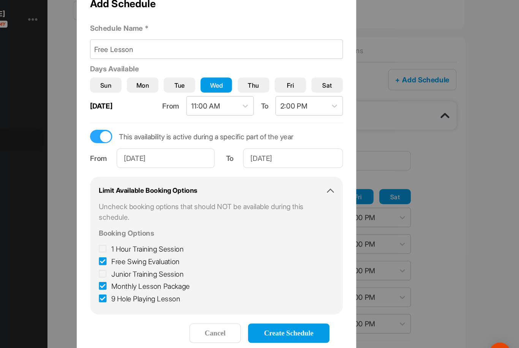
checkbox input "false"
click at [159, 270] on icon at bounding box center [162, 274] width 7 height 8
click at [159, 270] on input "Monthly Lesson Package" at bounding box center [161, 272] width 5 height 5
checkbox input "false"
click at [159, 281] on icon at bounding box center [162, 285] width 7 height 8
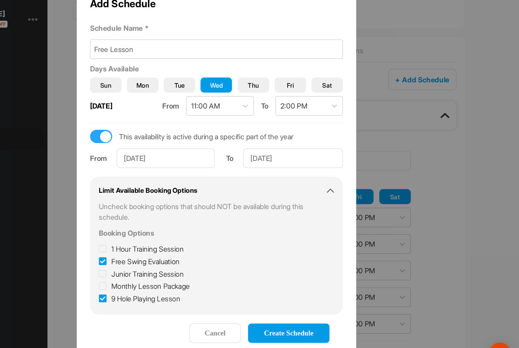
click at [159, 280] on input "9 Hole Playing Lesson" at bounding box center [161, 282] width 5 height 5
checkbox input "false"
click at [300, 311] on span "Create Schedule" at bounding box center [321, 314] width 42 height 6
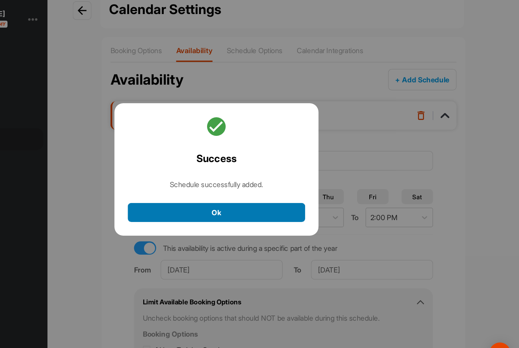
click at [200, 203] on button "Ok" at bounding box center [259, 211] width 152 height 16
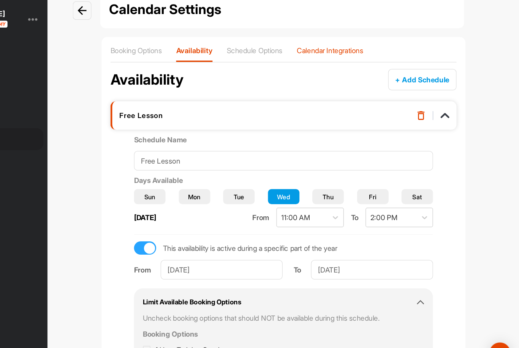
click at [328, 68] on p "Calendar Integrations" at bounding box center [356, 72] width 57 height 8
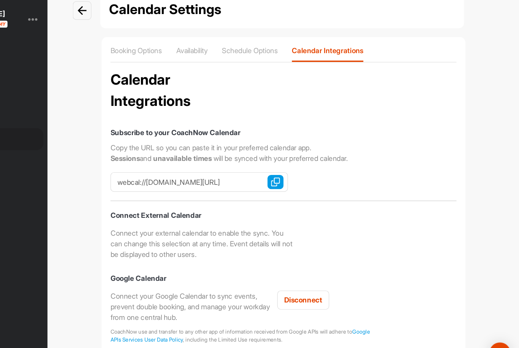
checkbox input "true"
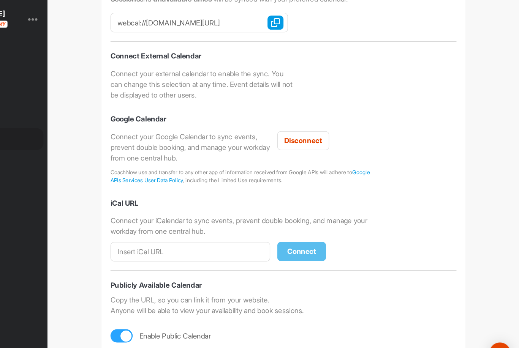
scroll to position [136, 0]
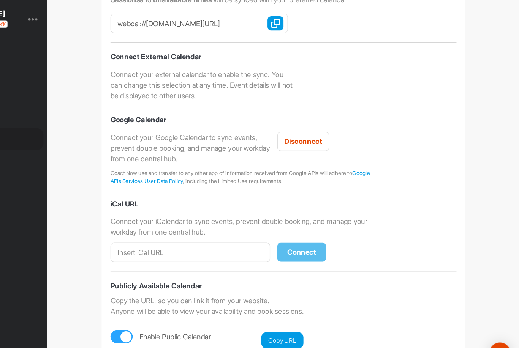
click at [306, 335] on img "button" at bounding box center [310, 339] width 8 height 8
click at [189, 331] on input "[URL][DOMAIN_NAME]" at bounding box center [245, 339] width 152 height 17
click at [175, 331] on input "[URL][DOMAIN_NAME]" at bounding box center [245, 339] width 152 height 17
click at [115, 107] on div "Calendar Settings Booking Options Availability Schedule Options Calendar Integr…" at bounding box center [317, 174] width 404 height 348
click at [306, 335] on img "button" at bounding box center [310, 339] width 8 height 8
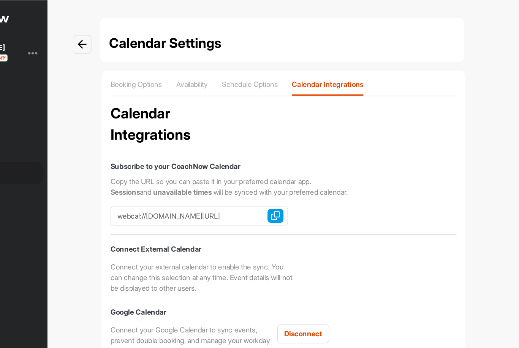
scroll to position [0, 0]
click at [140, 36] on img at bounding box center [144, 38] width 8 height 8
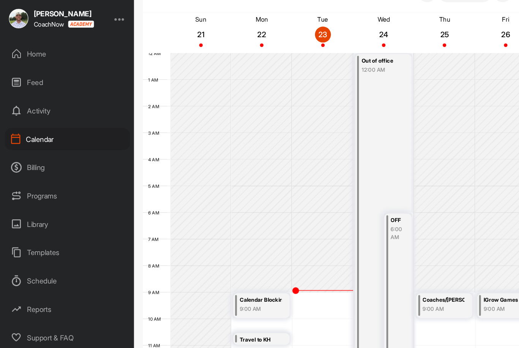
click at [44, 260] on div "Schedule" at bounding box center [57, 269] width 107 height 19
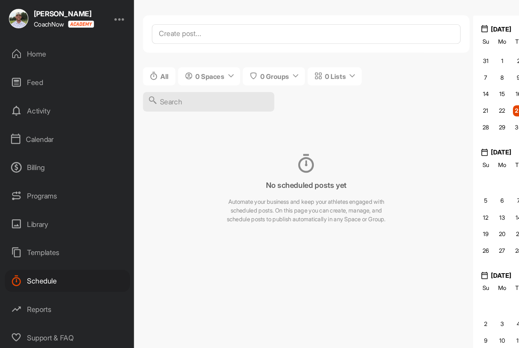
click at [40, 163] on div "Billing" at bounding box center [57, 172] width 107 height 19
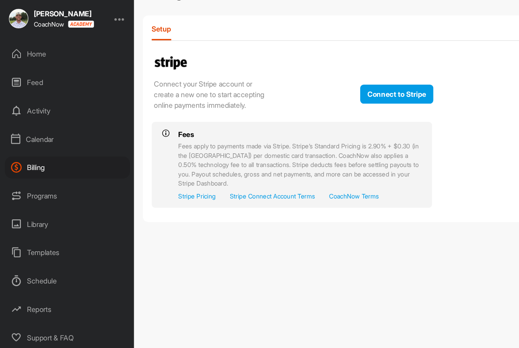
click at [49, 139] on div "Calendar" at bounding box center [57, 148] width 107 height 19
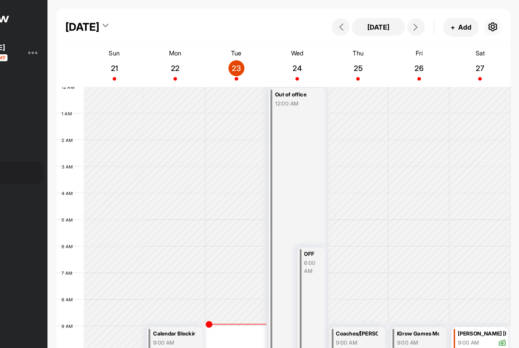
click at [491, 23] on icon "button" at bounding box center [495, 23] width 9 height 9
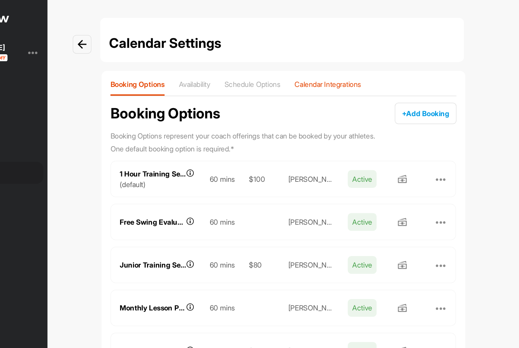
click at [326, 72] on p "Calendar Integrations" at bounding box center [354, 72] width 57 height 8
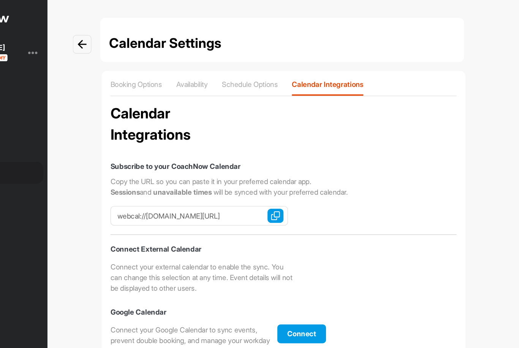
checkbox input "true"
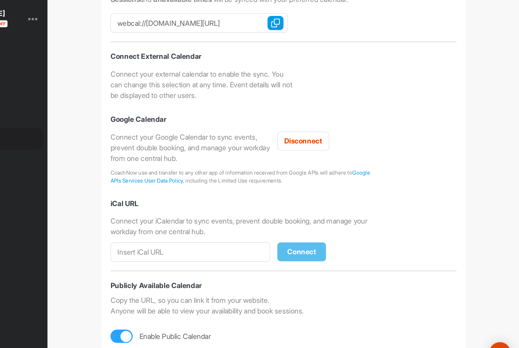
scroll to position [24, 0]
click at [197, 331] on input "[URL][DOMAIN_NAME]" at bounding box center [245, 339] width 152 height 17
click at [187, 331] on input "[URL][DOMAIN_NAME]" at bounding box center [245, 339] width 152 height 17
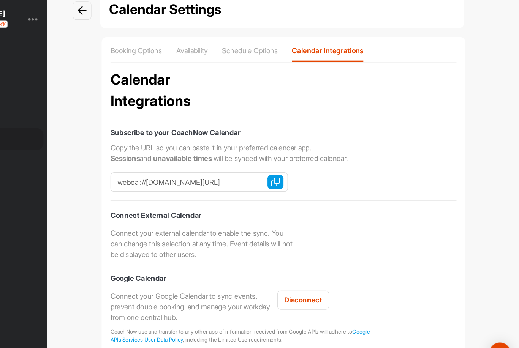
scroll to position [0, 0]
click at [264, 68] on div "Schedule Options" at bounding box center [288, 75] width 48 height 14
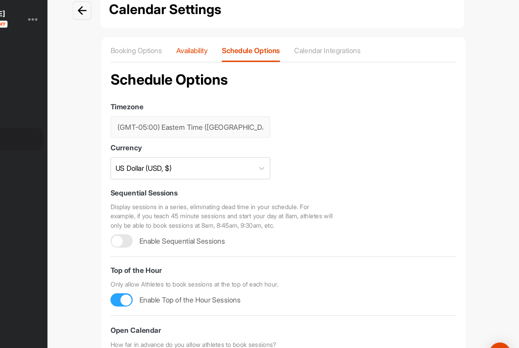
click at [225, 68] on p "Availability" at bounding box center [238, 72] width 27 height 8
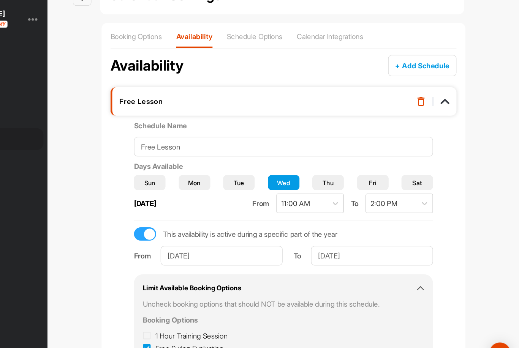
scroll to position [11, 0]
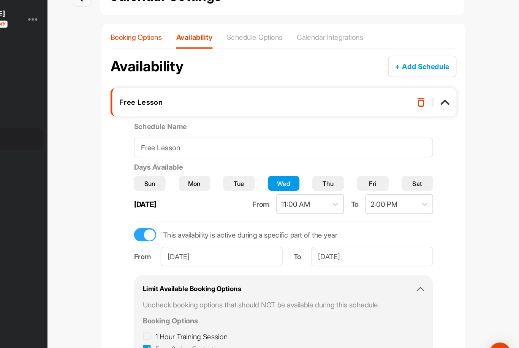
click at [169, 57] on p "Booking Options" at bounding box center [191, 61] width 44 height 8
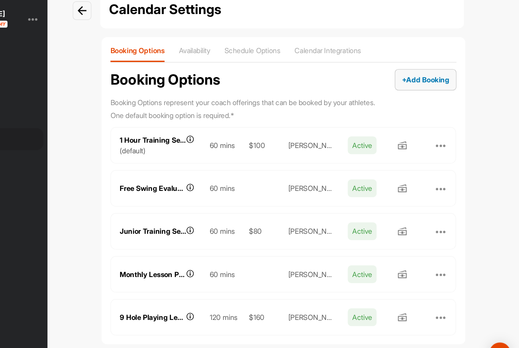
click at [412, 88] on button "+ Add Booking + Add" at bounding box center [438, 97] width 53 height 18
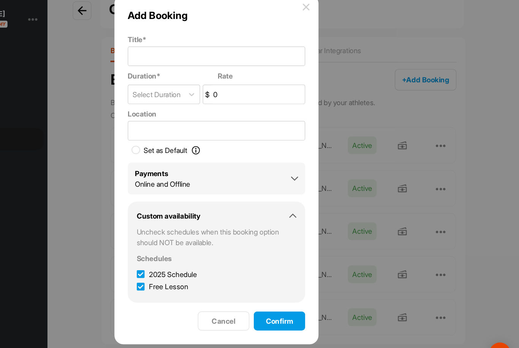
click at [191, 260] on icon at bounding box center [194, 264] width 7 height 8
click at [191, 259] on input "2025 Schedule" at bounding box center [193, 261] width 5 height 5
checkbox input "false"
click at [183, 69] on input "Title *" at bounding box center [259, 77] width 152 height 17
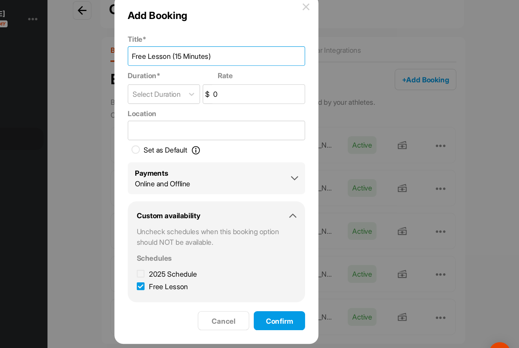
type input "Free Lesson (15 Minutes)"
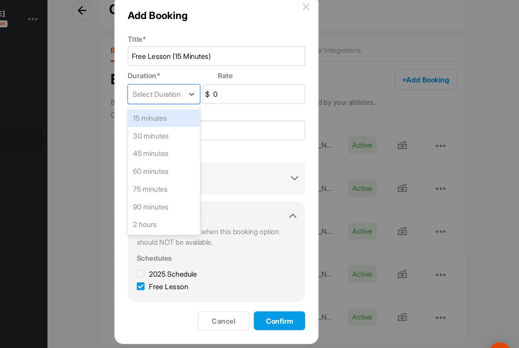
click at [183, 123] on div "15 minutes" at bounding box center [214, 130] width 62 height 15
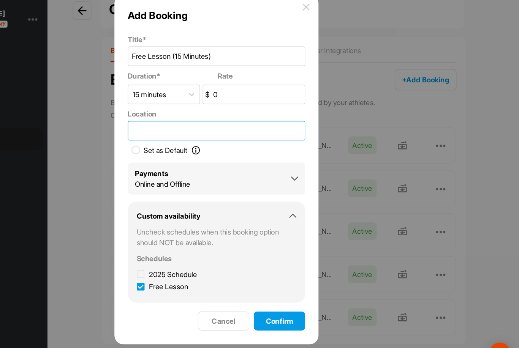
click at [183, 133] on input "Location" at bounding box center [259, 141] width 152 height 17
type input "[PERSON_NAME]"
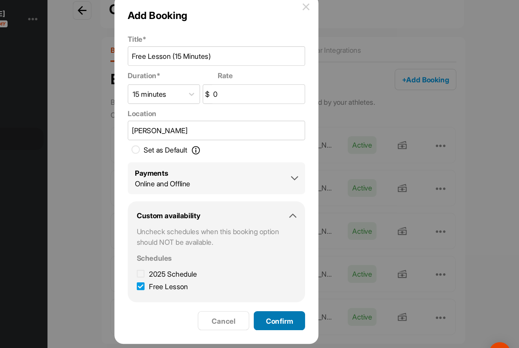
click at [302, 300] on span "Confirm" at bounding box center [313, 304] width 23 height 8
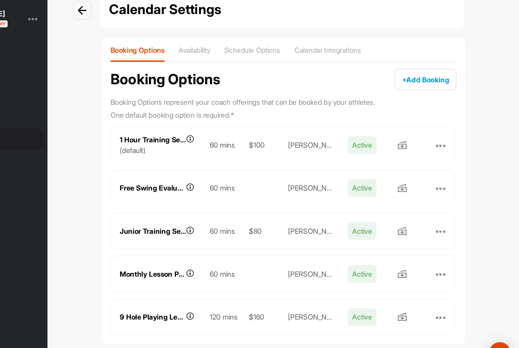
scroll to position [21, 0]
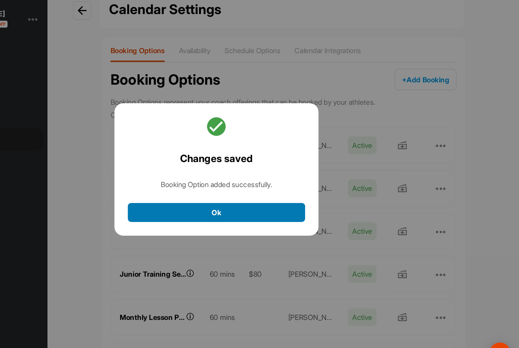
click at [197, 203] on button "Ok" at bounding box center [259, 211] width 152 height 16
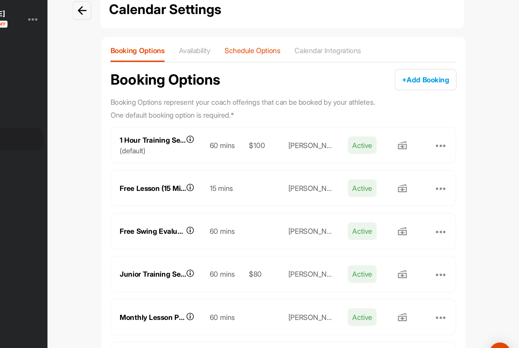
click at [266, 68] on p "Schedule Options" at bounding box center [290, 72] width 48 height 8
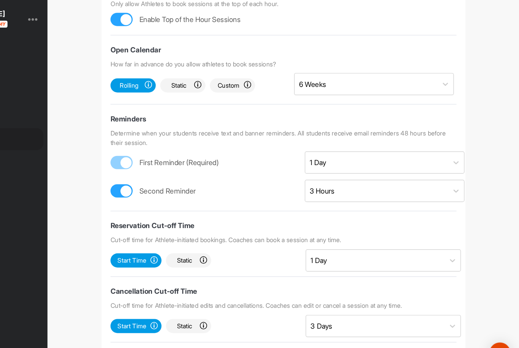
scroll to position [240, 0]
click at [181, 335] on span "Save changes" at bounding box center [198, 338] width 34 height 6
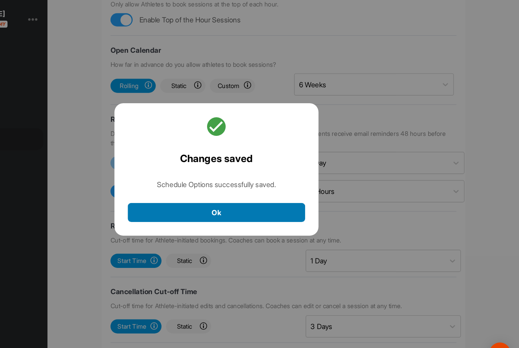
click at [208, 203] on button "Ok" at bounding box center [259, 211] width 152 height 16
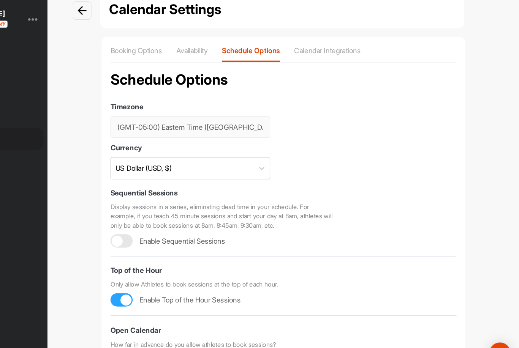
scroll to position [0, 0]
click at [225, 68] on p "Availability" at bounding box center [238, 72] width 27 height 8
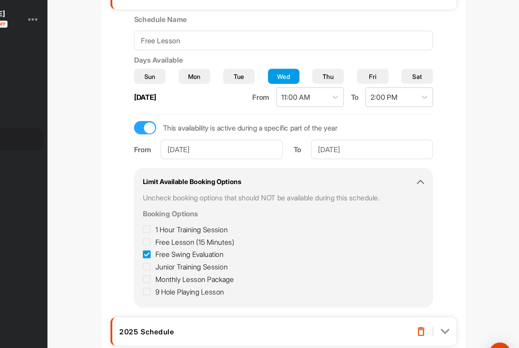
scroll to position [107, 0]
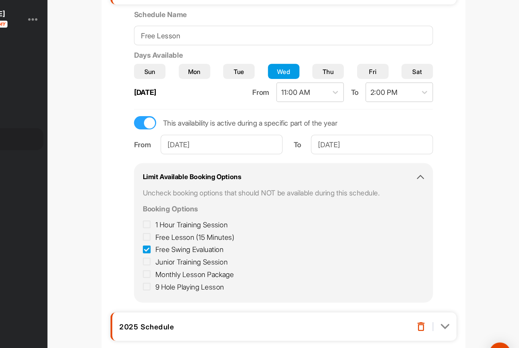
click at [196, 239] on icon at bounding box center [199, 243] width 7 height 8
click at [196, 238] on input "Free Swing Evaluation" at bounding box center [198, 240] width 5 height 5
checkbox input "false"
click at [196, 228] on icon at bounding box center [199, 232] width 7 height 8
click at [196, 227] on input "Free Lesson (15 Minutes)" at bounding box center [198, 229] width 5 height 5
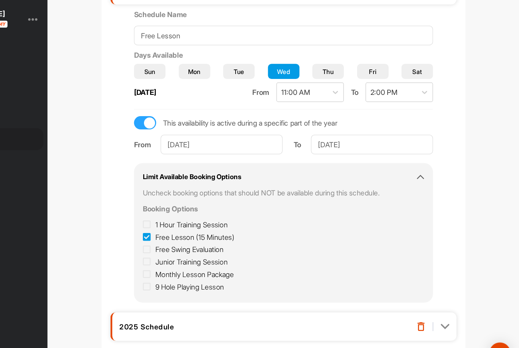
checkbox input "true"
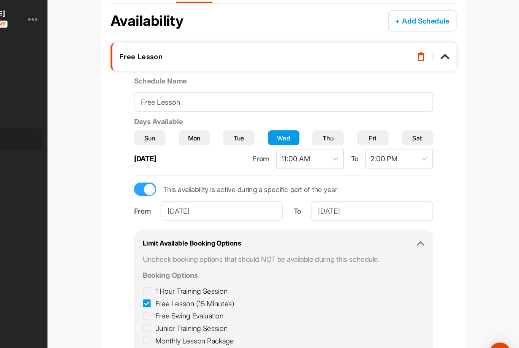
scroll to position [51, 0]
click at [423, 218] on div "Calendar Settings Booking Options Availability Schedule Options Calendar Integr…" at bounding box center [317, 174] width 404 height 348
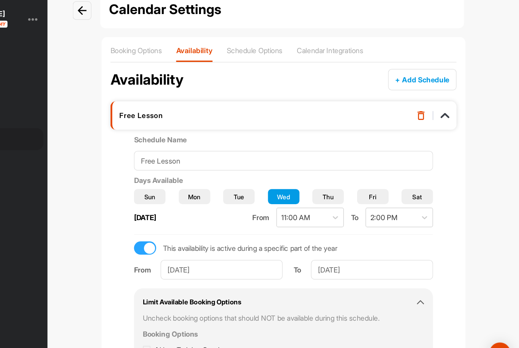
scroll to position [0, 0]
click at [328, 68] on div "Calendar Integrations" at bounding box center [356, 75] width 57 height 14
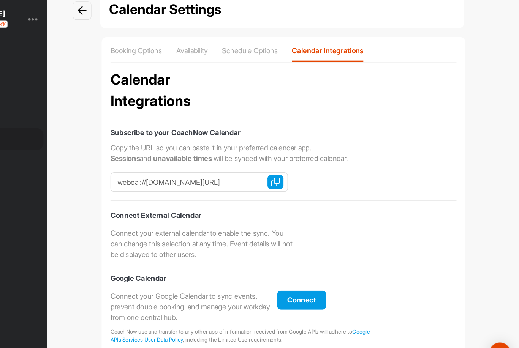
checkbox input "true"
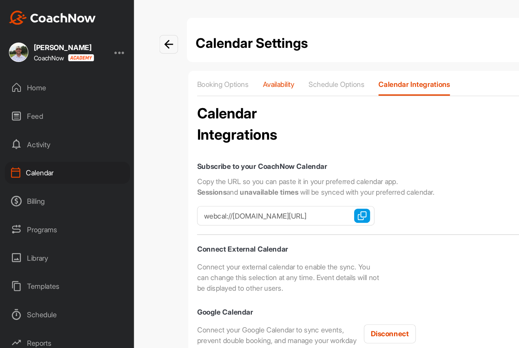
click at [248, 72] on p "Availability" at bounding box center [238, 72] width 27 height 8
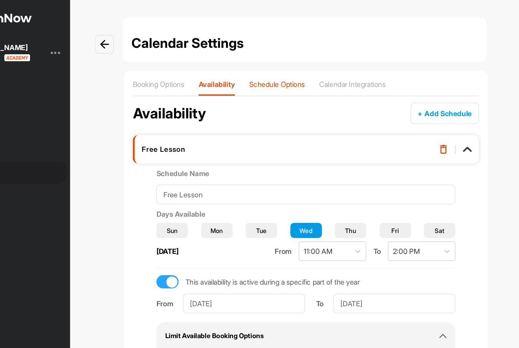
click at [268, 74] on p "Schedule Options" at bounding box center [292, 72] width 48 height 8
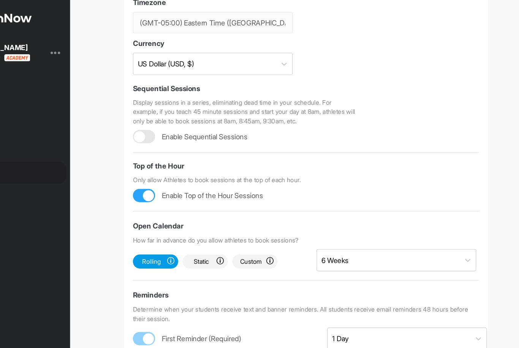
scroll to position [120, 0]
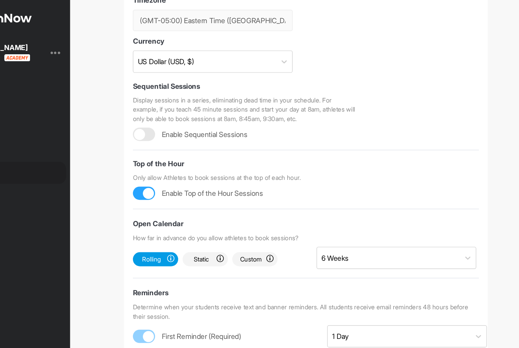
click at [177, 163] on div at bounding box center [181, 165] width 9 height 9
checkbox input "false"
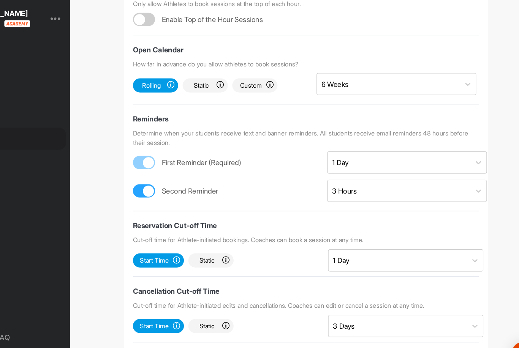
scroll to position [24, 0]
click at [181, 335] on span "Save changes" at bounding box center [198, 338] width 34 height 6
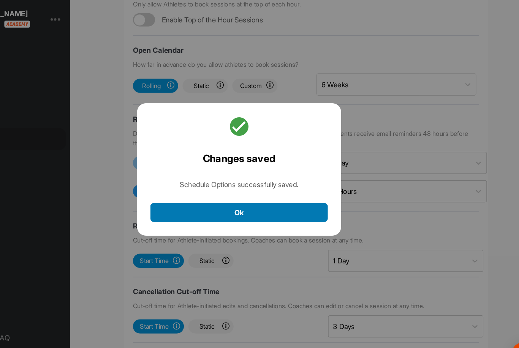
click at [218, 203] on button "Ok" at bounding box center [259, 211] width 152 height 16
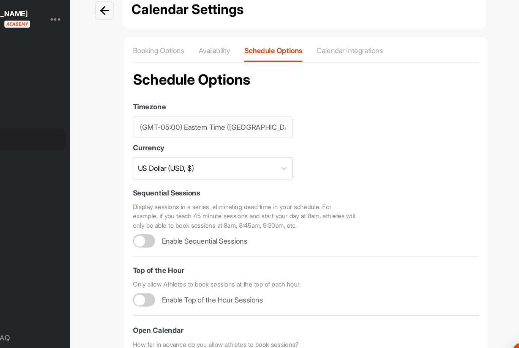
scroll to position [0, 0]
click at [225, 68] on p "Availability" at bounding box center [238, 72] width 27 height 8
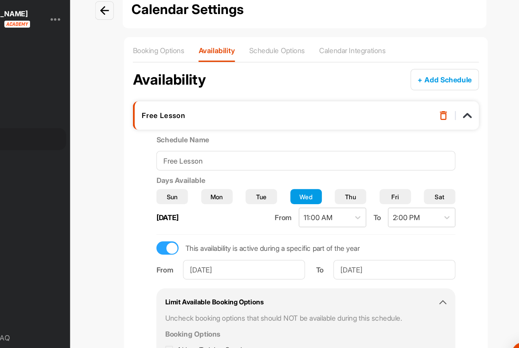
click at [426, 150] on div "Calendar Settings Booking Options Availability Schedule Options Calendar Integr…" at bounding box center [317, 174] width 404 height 348
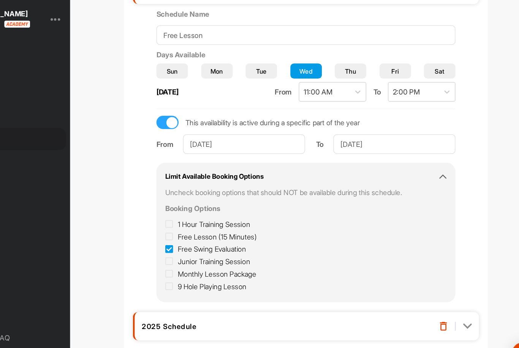
scroll to position [107, 0]
click at [451, 305] on img at bounding box center [455, 309] width 8 height 8
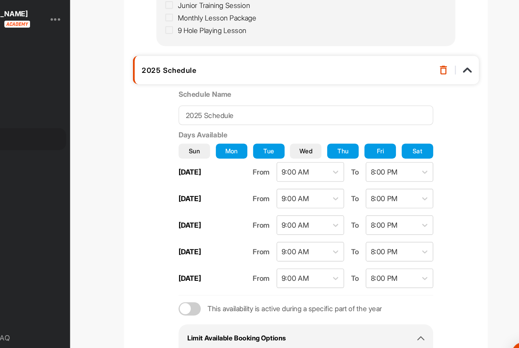
scroll to position [328, 0]
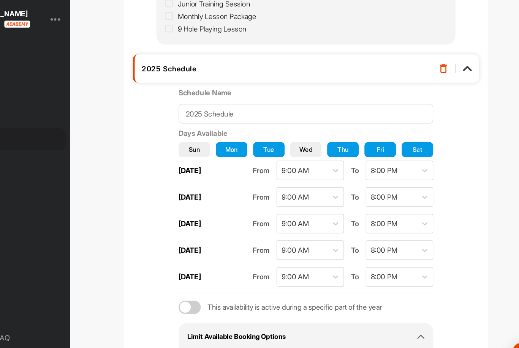
checkbox input "true"
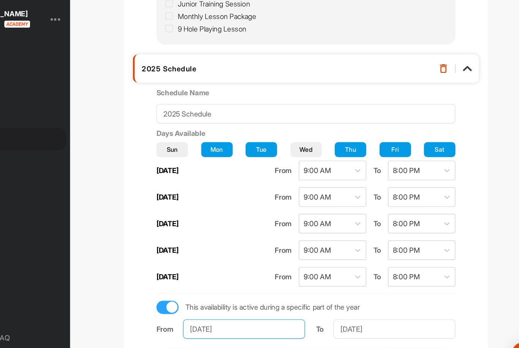
click at [211, 303] on input "[DATE]" at bounding box center [263, 311] width 104 height 17
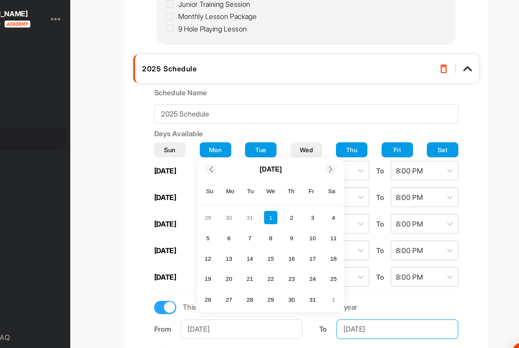
click at [342, 303] on input "[DATE]" at bounding box center [394, 311] width 104 height 17
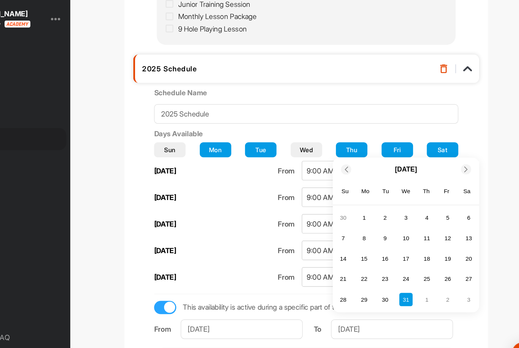
click at [348, 172] on icon at bounding box center [350, 174] width 5 height 5
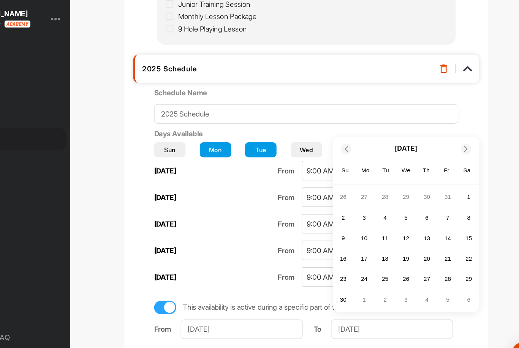
click at [345, 170] on div "Su" at bounding box center [350, 175] width 10 height 10
click at [348, 154] on icon at bounding box center [350, 156] width 5 height 5
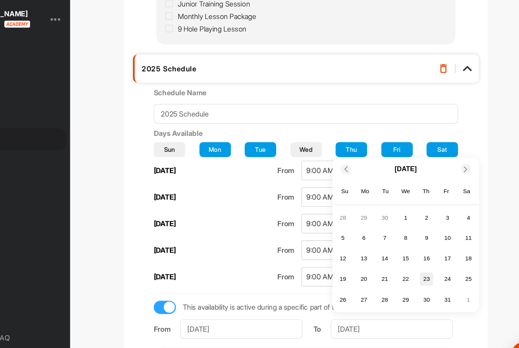
click at [414, 262] on div "23" at bounding box center [419, 267] width 11 height 11
type input "[DATE]"
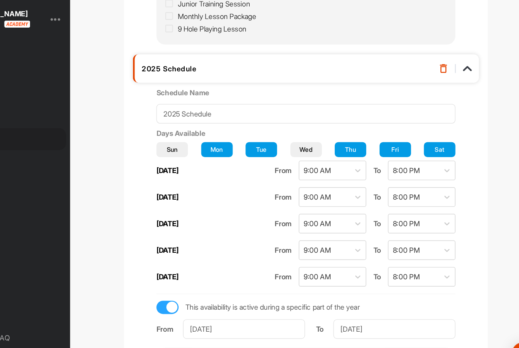
click at [409, 243] on div "Schedule Name 2025 Schedule Days Available Sun Mon Tue Wed Thu Fri Sat [DATE] F…" at bounding box center [317, 275] width 296 height 343
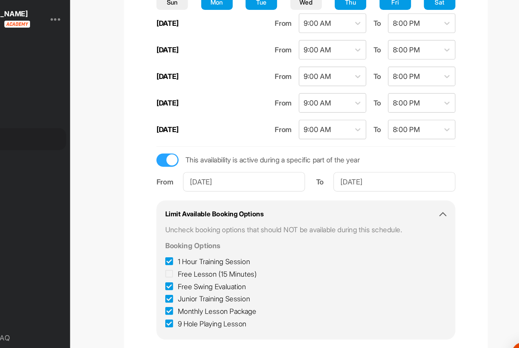
scroll to position [454, 0]
click at [181, 336] on span "Save changes" at bounding box center [198, 339] width 34 height 6
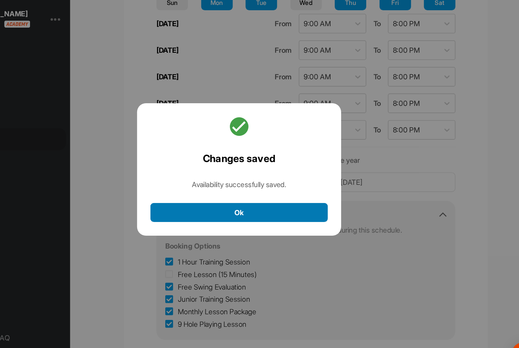
click at [252, 203] on button "Ok" at bounding box center [259, 211] width 152 height 16
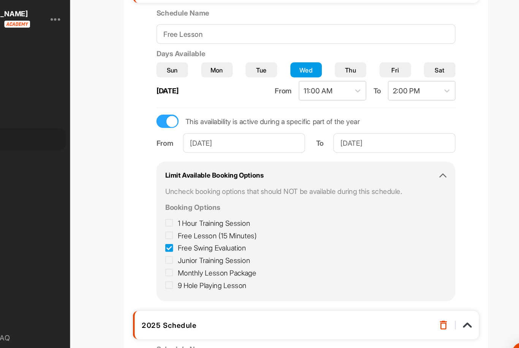
scroll to position [97, 0]
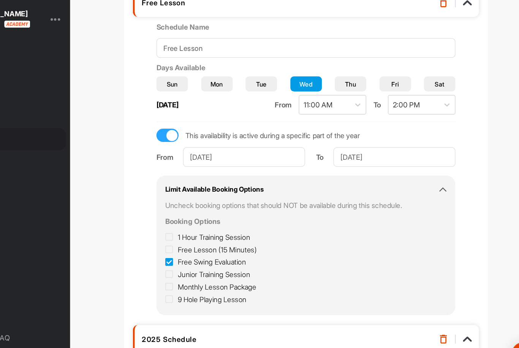
click at [390, 97] on span "Fri" at bounding box center [393, 101] width 6 height 8
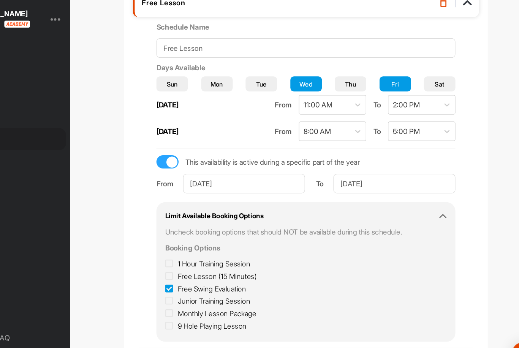
click at [311, 97] on span "Wed" at bounding box center [316, 101] width 11 height 8
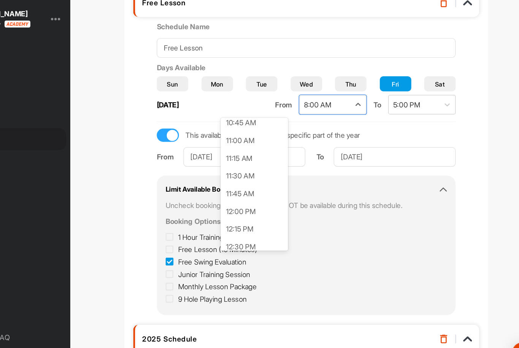
scroll to position [664, 0]
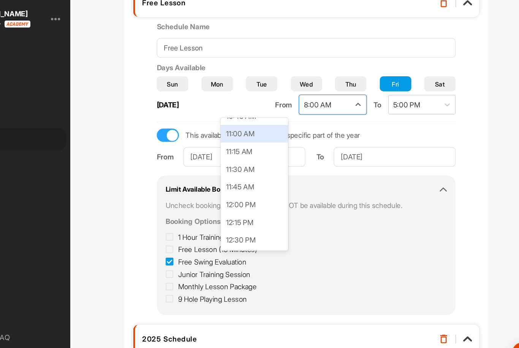
click at [243, 136] on div "11:00 AM" at bounding box center [272, 143] width 58 height 15
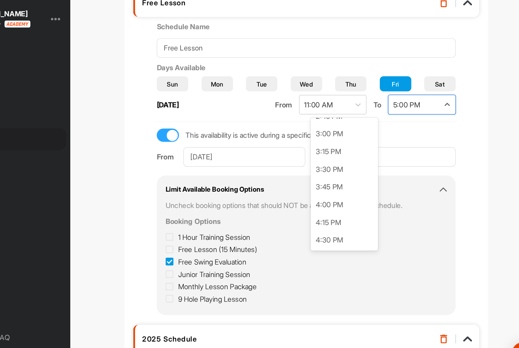
scroll to position [902, 0]
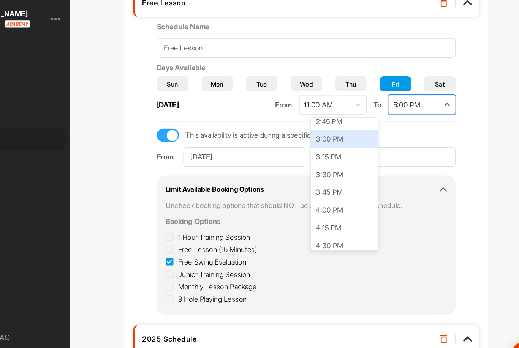
click at [320, 140] on div "3:00 PM" at bounding box center [349, 147] width 58 height 15
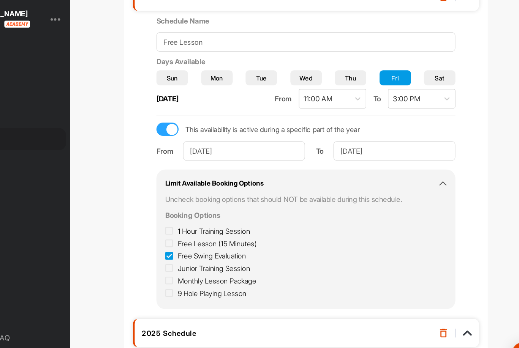
scroll to position [103, 0]
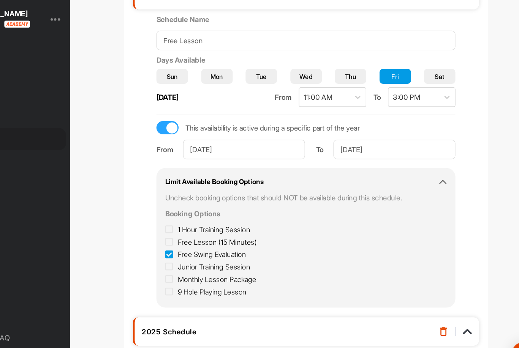
click at [196, 243] on icon at bounding box center [199, 247] width 7 height 8
click at [196, 242] on input "Free Swing Evaluation" at bounding box center [198, 244] width 5 height 5
checkbox input "false"
click at [196, 232] on icon at bounding box center [199, 236] width 7 height 8
click at [196, 232] on input "Free Lesson (15 Minutes)" at bounding box center [198, 234] width 5 height 5
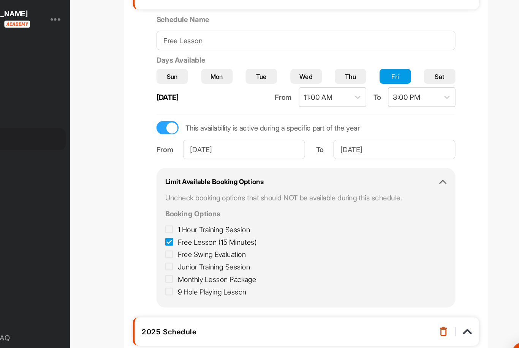
checkbox input "true"
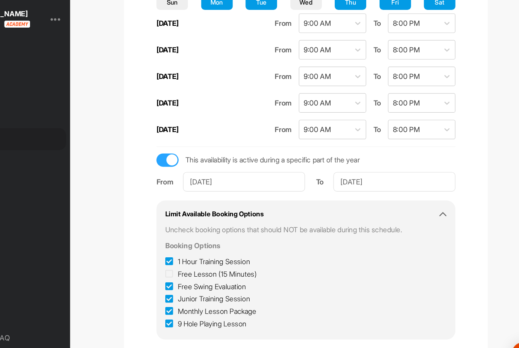
scroll to position [454, 0]
click at [181, 336] on span "Save changes" at bounding box center [198, 339] width 34 height 6
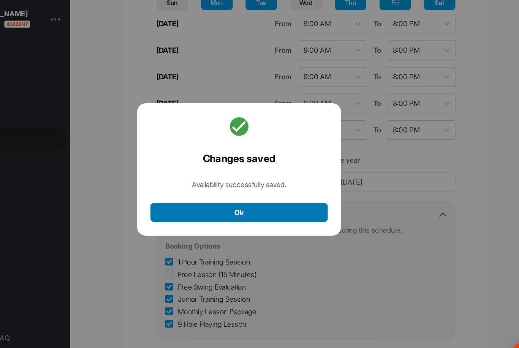
click at [215, 203] on button "Ok" at bounding box center [259, 211] width 152 height 16
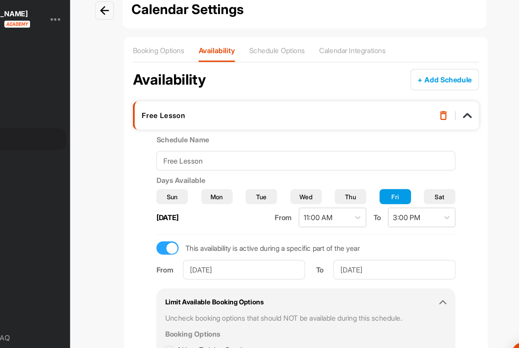
scroll to position [0, 0]
click at [169, 68] on p "Booking Options" at bounding box center [191, 72] width 44 height 8
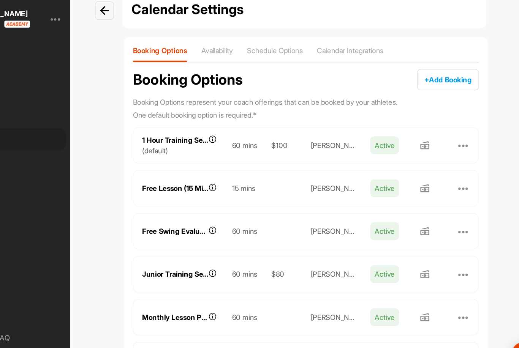
click at [447, 149] on div at bounding box center [451, 153] width 9 height 9
click at [419, 102] on div "Calendar Settings Booking Options Availability Schedule Options Calendar Integr…" at bounding box center [316, 191] width 327 height 352
click at [447, 149] on div at bounding box center [451, 153] width 9 height 9
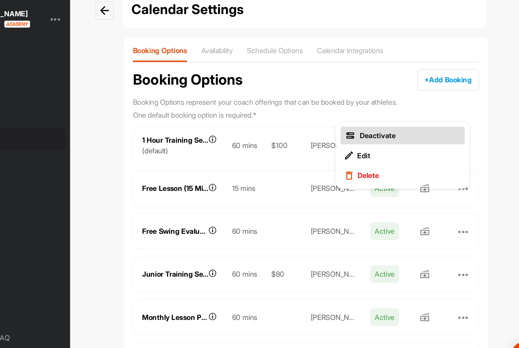
click at [363, 141] on div "Deactivate" at bounding box center [378, 145] width 31 height 8
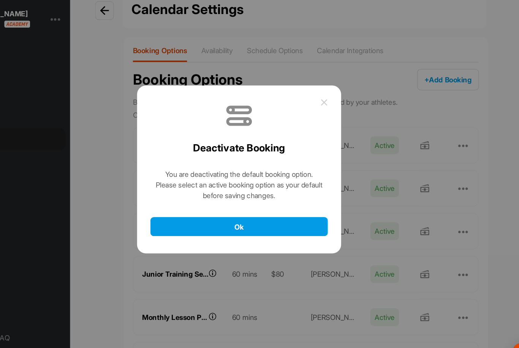
click at [329, 114] on icon at bounding box center [332, 117] width 6 height 6
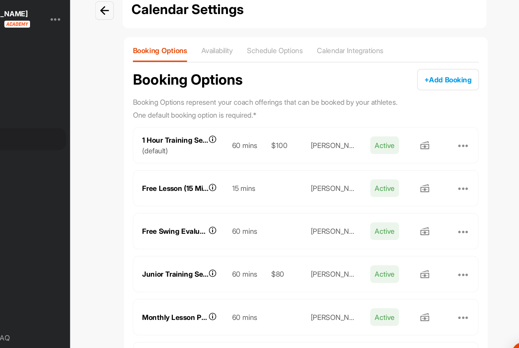
click at [447, 223] on div at bounding box center [451, 227] width 9 height 9
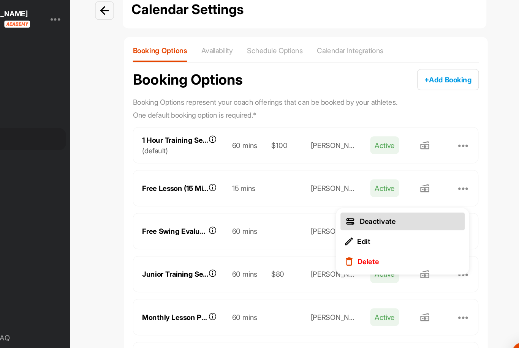
click at [362, 211] on button "Deactivate" at bounding box center [399, 218] width 106 height 15
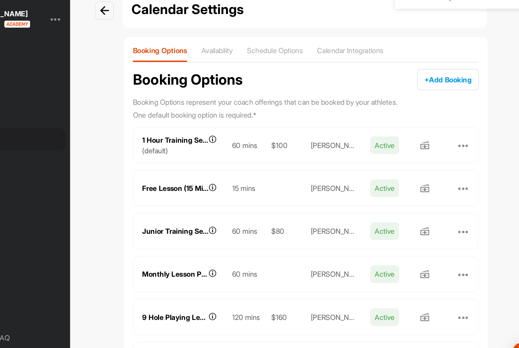
click at [447, 223] on div at bounding box center [451, 227] width 9 height 9
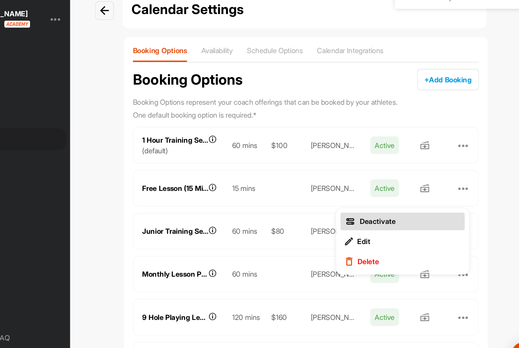
click at [348, 211] on button "Deactivate" at bounding box center [399, 218] width 106 height 15
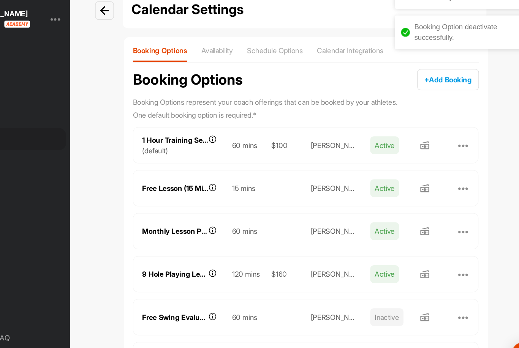
click at [447, 223] on div at bounding box center [451, 227] width 9 height 9
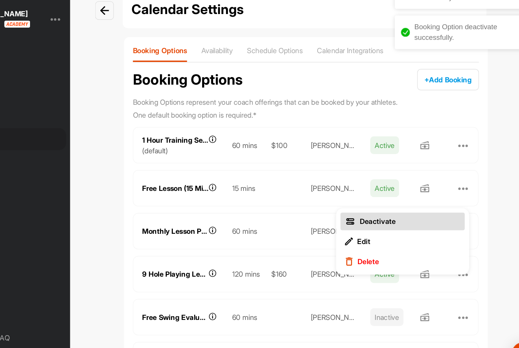
click at [346, 211] on button "Deactivate" at bounding box center [399, 218] width 106 height 15
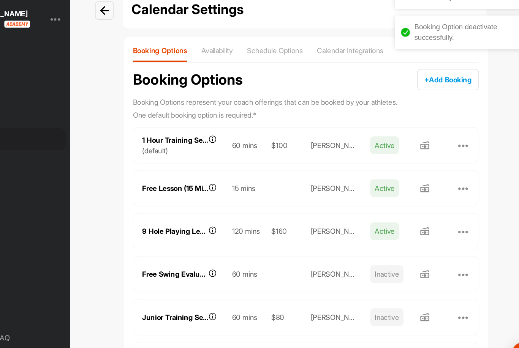
click at [447, 223] on div at bounding box center [451, 227] width 9 height 9
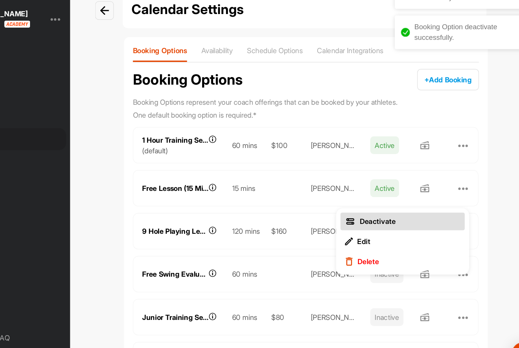
click at [363, 215] on div "Deactivate" at bounding box center [378, 219] width 31 height 8
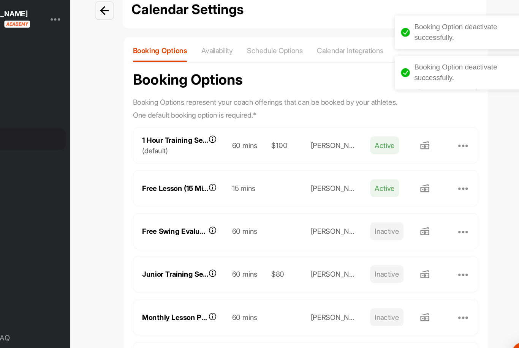
click at [447, 149] on div at bounding box center [451, 153] width 9 height 9
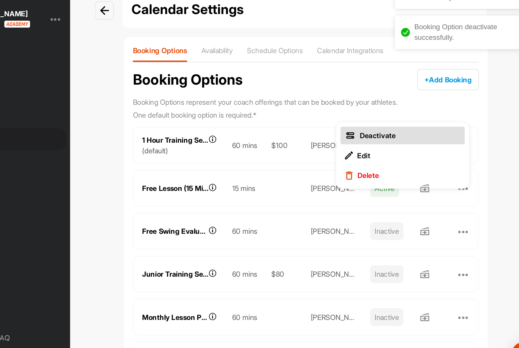
click at [351, 137] on button "Deactivate" at bounding box center [399, 144] width 106 height 15
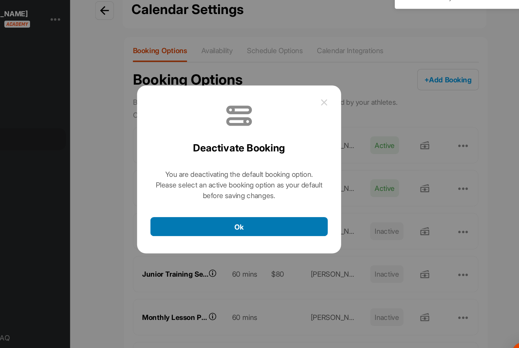
click at [224, 215] on button "Ok" at bounding box center [259, 223] width 152 height 16
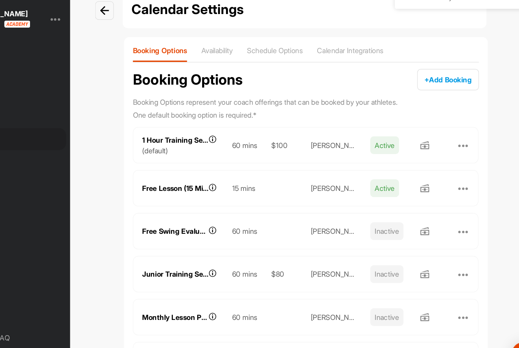
click at [447, 186] on div at bounding box center [451, 190] width 9 height 9
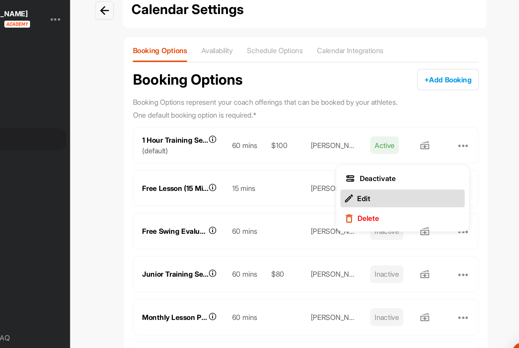
click at [361, 195] on div "Edit" at bounding box center [366, 199] width 11 height 8
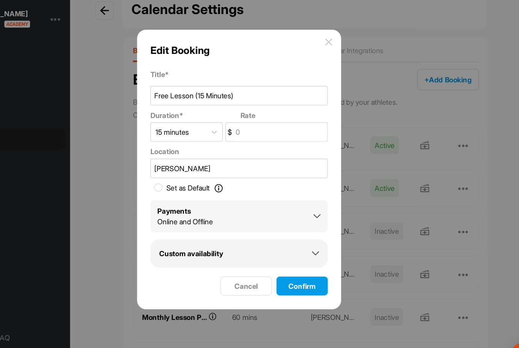
click at [186, 185] on label "Set as Default Set as Default Determine the session your Students will see when…" at bounding box center [215, 189] width 59 height 9
click at [183, 185] on input "Set as Default Set as Default Determine the session your Students will see when…" at bounding box center [187, 189] width 9 height 9
checkbox input "true"
click at [302, 270] on span "Confirm" at bounding box center [313, 274] width 23 height 8
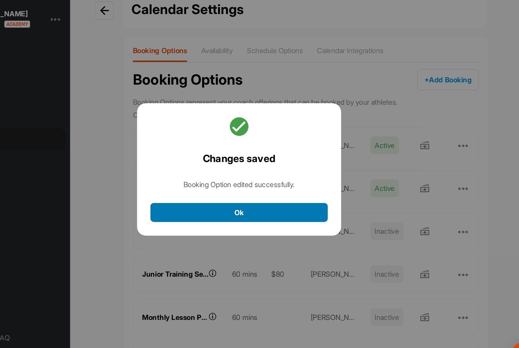
click at [248, 203] on button "Ok" at bounding box center [259, 211] width 152 height 16
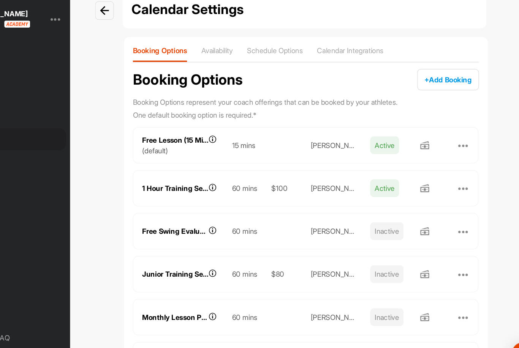
click at [447, 186] on div at bounding box center [451, 190] width 9 height 9
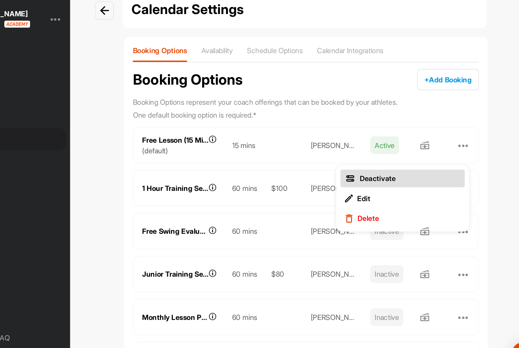
click at [363, 178] on div "Deactivate" at bounding box center [378, 182] width 31 height 8
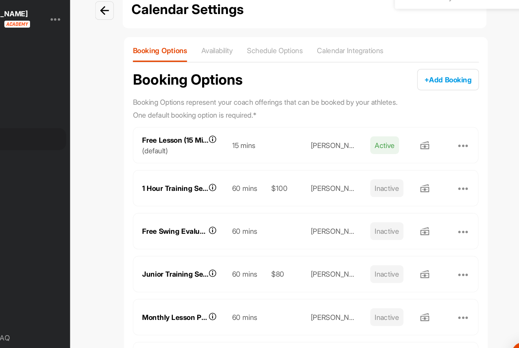
click at [427, 139] on div "Calendar Settings Booking Options Availability Schedule Options Calendar Integr…" at bounding box center [317, 174] width 404 height 348
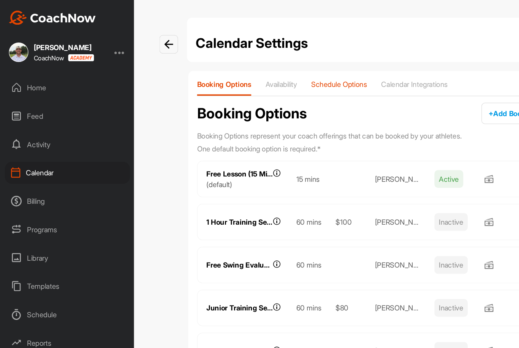
click at [292, 73] on p "Schedule Options" at bounding box center [290, 72] width 48 height 8
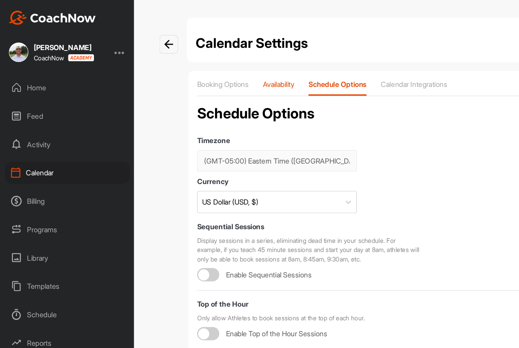
click at [241, 71] on p "Availability" at bounding box center [238, 72] width 27 height 8
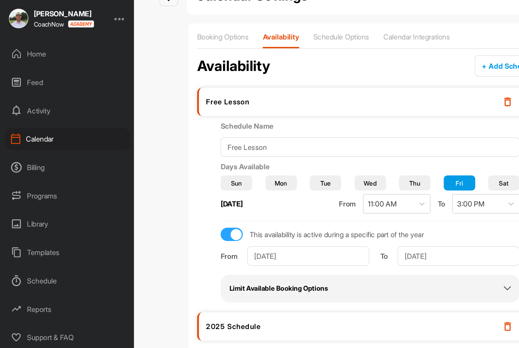
scroll to position [24, 0]
click at [436, 305] on img at bounding box center [435, 309] width 8 height 8
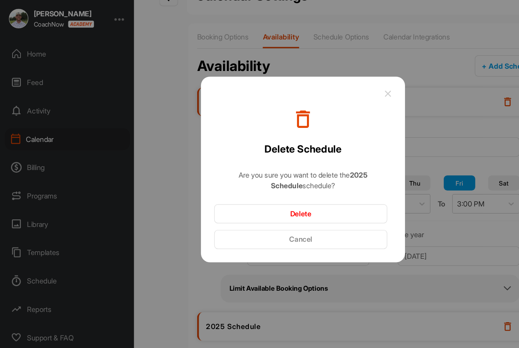
click at [276, 226] on button "Cancel" at bounding box center [257, 234] width 148 height 16
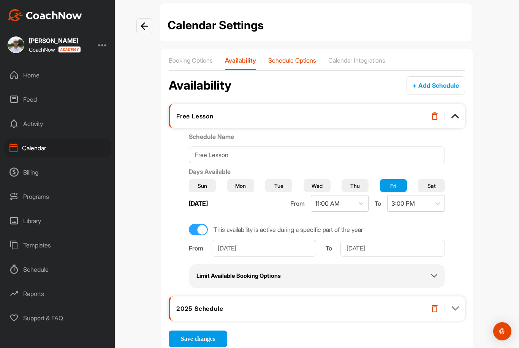
click at [301, 57] on p "Schedule Options" at bounding box center [292, 61] width 48 height 8
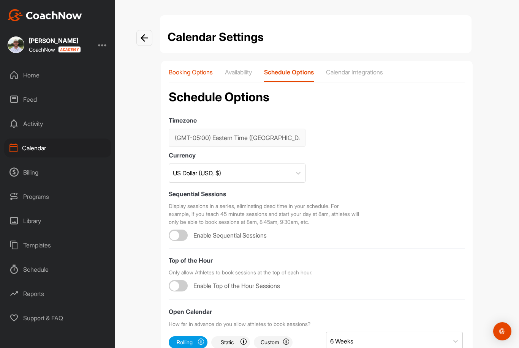
click at [196, 68] on p "Booking Options" at bounding box center [191, 72] width 44 height 8
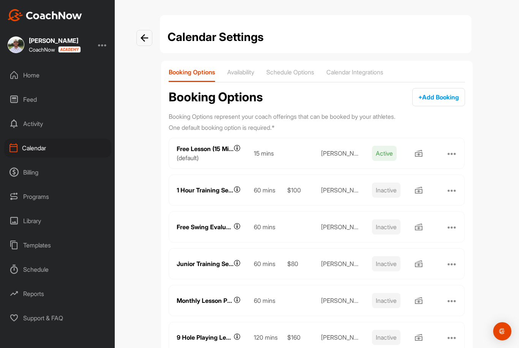
click at [451, 186] on div at bounding box center [451, 190] width 9 height 9
click at [380, 178] on div "Activate" at bounding box center [375, 182] width 24 height 8
click at [451, 223] on div at bounding box center [451, 227] width 9 height 9
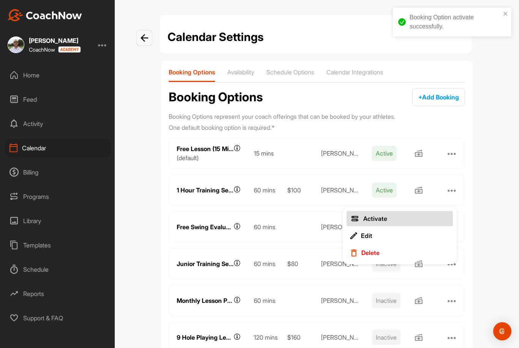
click at [379, 215] on div "Activate" at bounding box center [375, 219] width 24 height 8
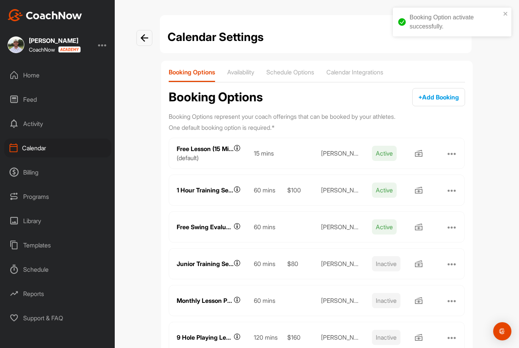
click at [449, 259] on div at bounding box center [451, 263] width 9 height 9
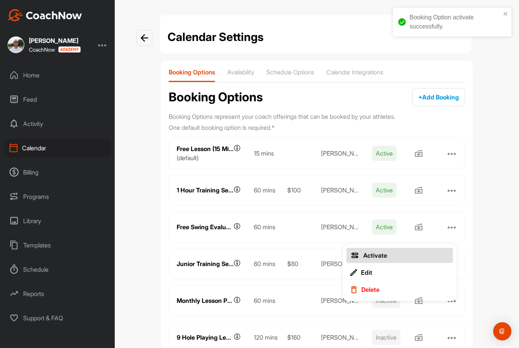
click at [382, 252] on div "Activate" at bounding box center [375, 256] width 24 height 8
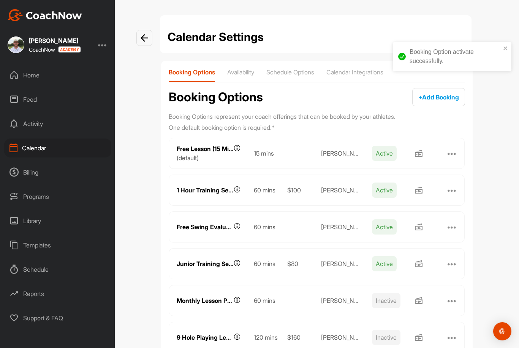
click at [454, 296] on div at bounding box center [451, 300] width 9 height 9
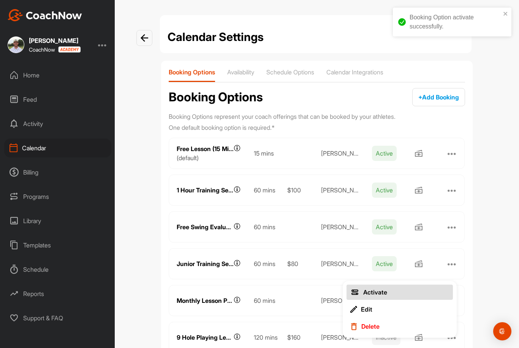
click at [393, 285] on button "Activate" at bounding box center [399, 292] width 106 height 15
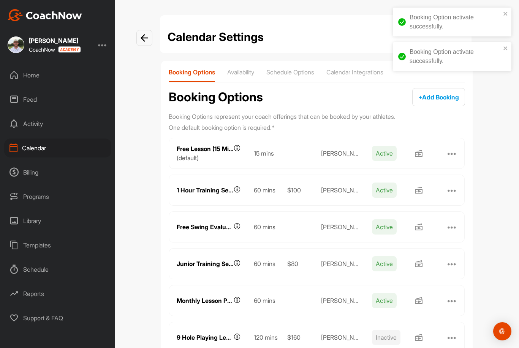
click at [453, 333] on div at bounding box center [451, 337] width 9 height 9
click at [377, 322] on button "Activate" at bounding box center [399, 329] width 106 height 15
click at [447, 149] on div at bounding box center [447, 153] width 25 height 9
click at [451, 149] on div at bounding box center [451, 153] width 9 height 9
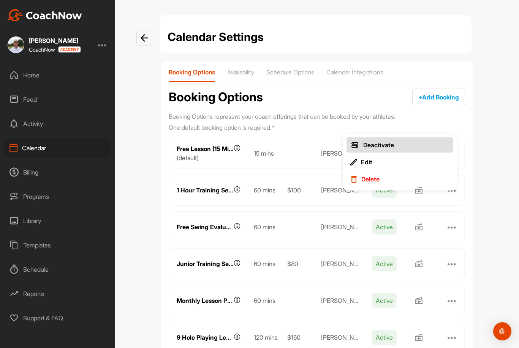
click at [379, 141] on div "Deactivate" at bounding box center [378, 145] width 31 height 8
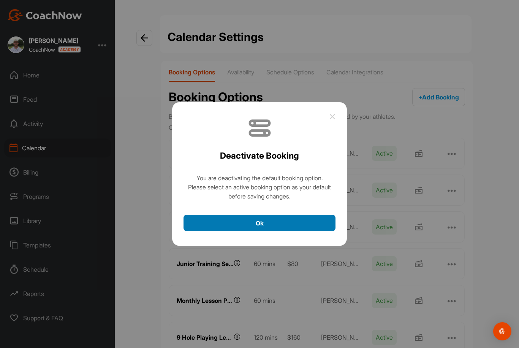
click at [289, 215] on button "Ok" at bounding box center [259, 223] width 152 height 16
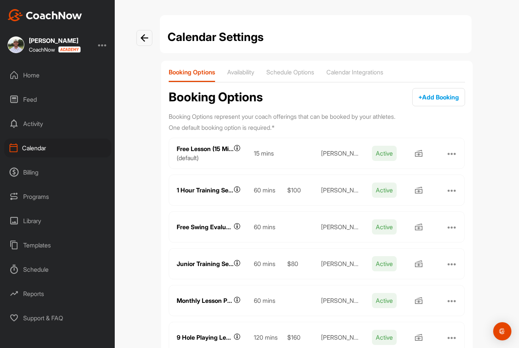
click at [453, 149] on div at bounding box center [451, 153] width 9 height 9
click at [455, 186] on div at bounding box center [451, 190] width 9 height 9
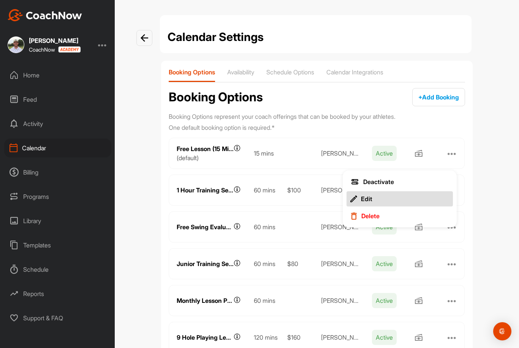
click at [366, 195] on div "Edit" at bounding box center [366, 199] width 11 height 8
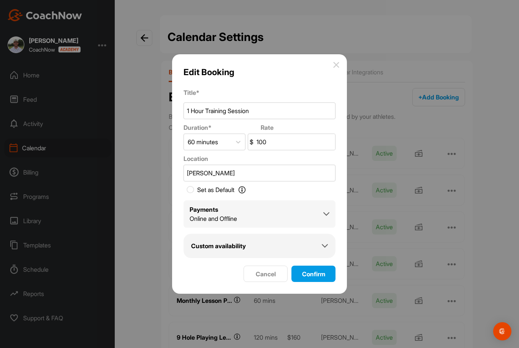
click at [192, 186] on icon at bounding box center [190, 190] width 8 height 8
click at [192, 185] on input "Set as Default Set as Default Determine the session your Students will see when…" at bounding box center [187, 189] width 9 height 9
checkbox input "true"
click at [312, 270] on span "Confirm" at bounding box center [313, 274] width 23 height 8
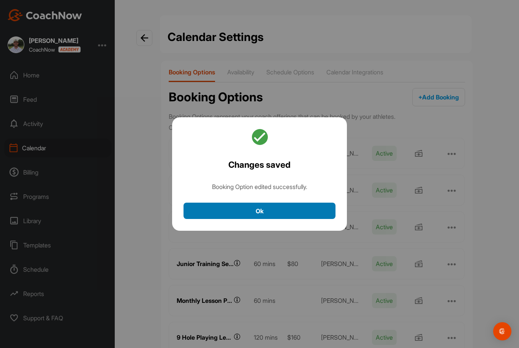
click at [293, 203] on button "Ok" at bounding box center [259, 211] width 152 height 16
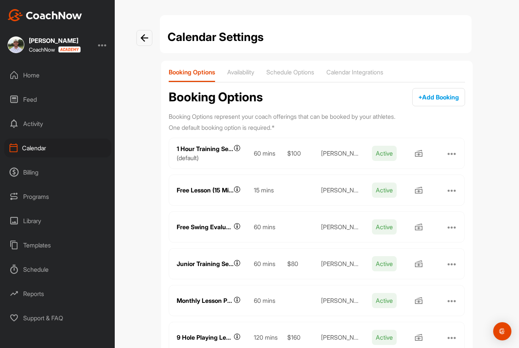
click at [449, 186] on div at bounding box center [451, 190] width 9 height 9
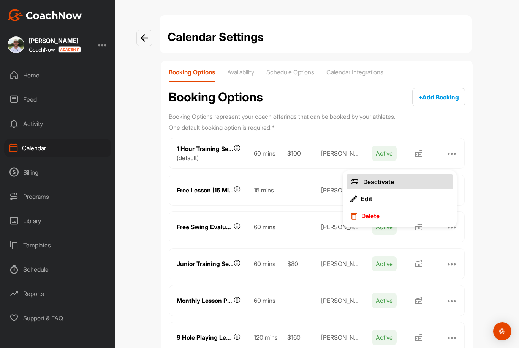
click at [384, 178] on div "Deactivate" at bounding box center [378, 182] width 31 height 8
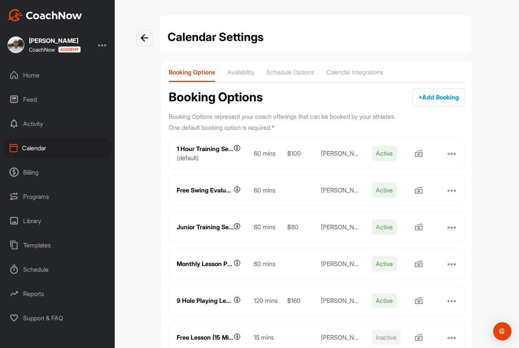
click at [47, 187] on div "Programs" at bounding box center [57, 196] width 107 height 19
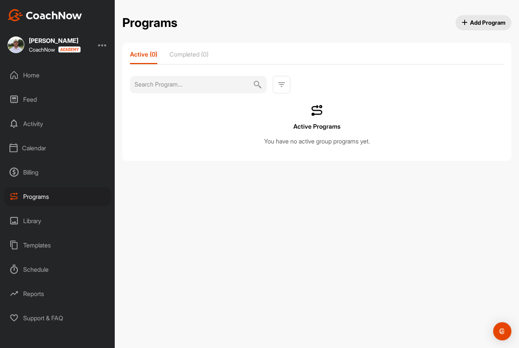
click at [481, 23] on span "Add Program" at bounding box center [483, 23] width 44 height 8
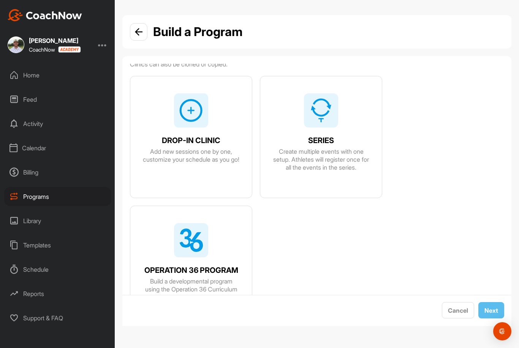
scroll to position [32, 0]
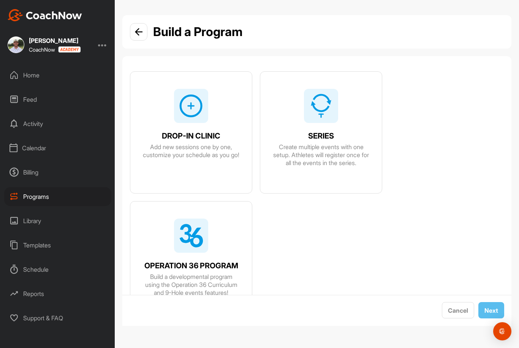
click at [196, 127] on div "DROP-IN CLINIC Add new sessions one by one, customize your schedule as you go!" at bounding box center [191, 142] width 122 height 33
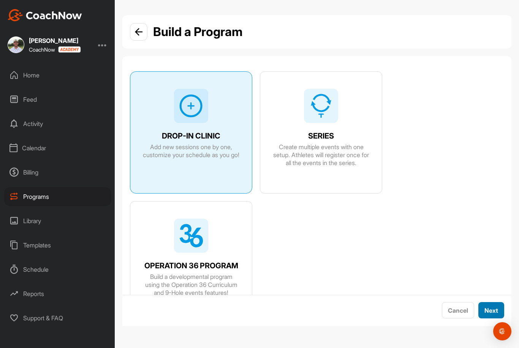
click at [483, 319] on button "Next" at bounding box center [491, 310] width 26 height 16
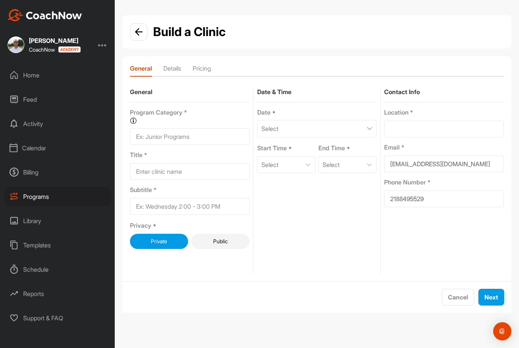
click at [170, 139] on input at bounding box center [190, 136] width 120 height 17
click at [162, 171] on input at bounding box center [190, 171] width 120 height 17
click at [173, 137] on input "Free Lesson Friday" at bounding box center [190, 136] width 120 height 17
click at [174, 137] on input "Free Lesson Friday" at bounding box center [190, 136] width 120 height 17
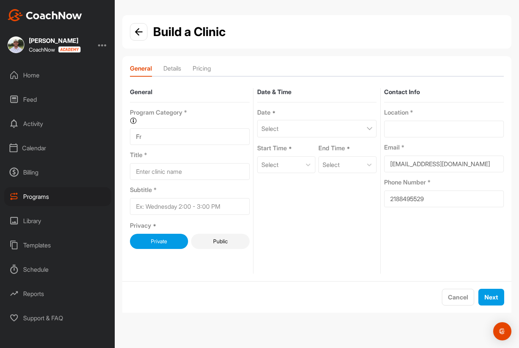
type input "F"
click at [223, 245] on button "Public" at bounding box center [220, 241] width 58 height 15
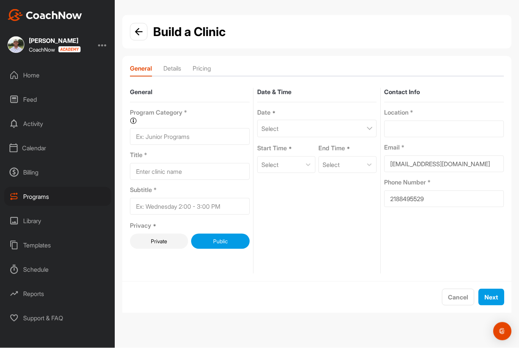
scroll to position [18, 0]
click at [178, 64] on li "Details" at bounding box center [172, 70] width 18 height 12
